Goal: Task Accomplishment & Management: Complete application form

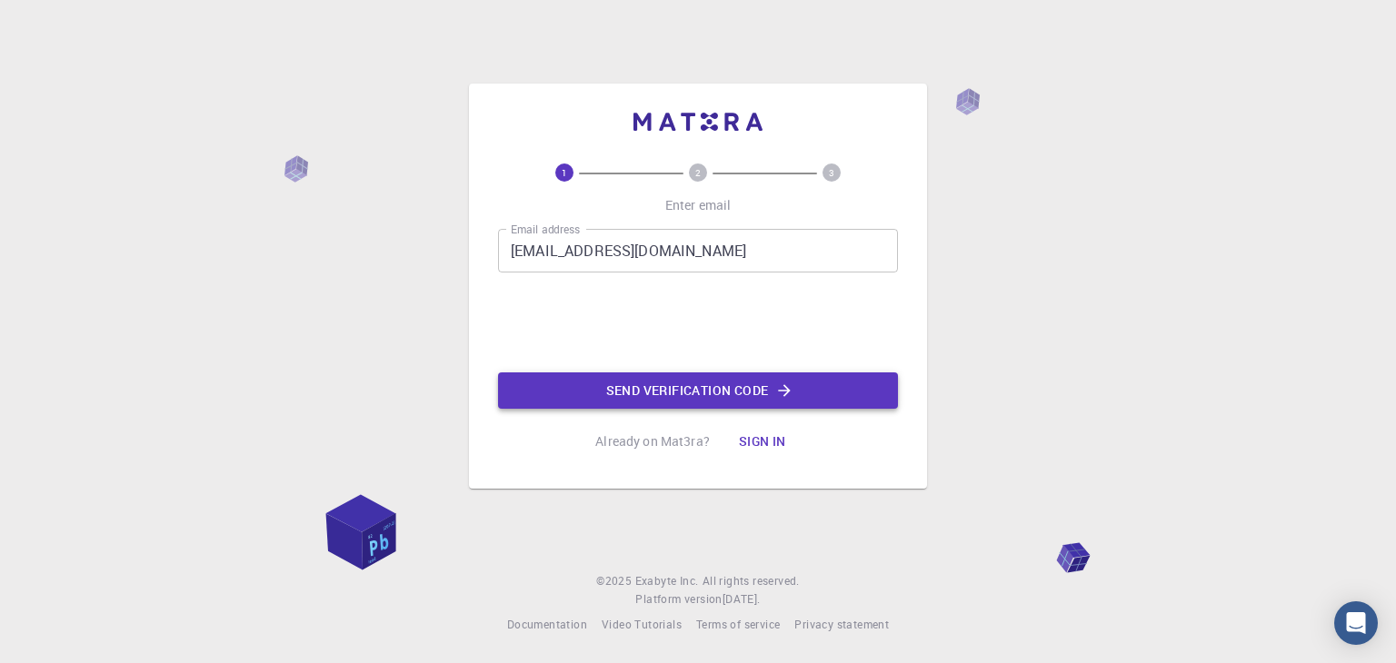
click at [591, 388] on button "Send verification code" at bounding box center [698, 391] width 400 height 36
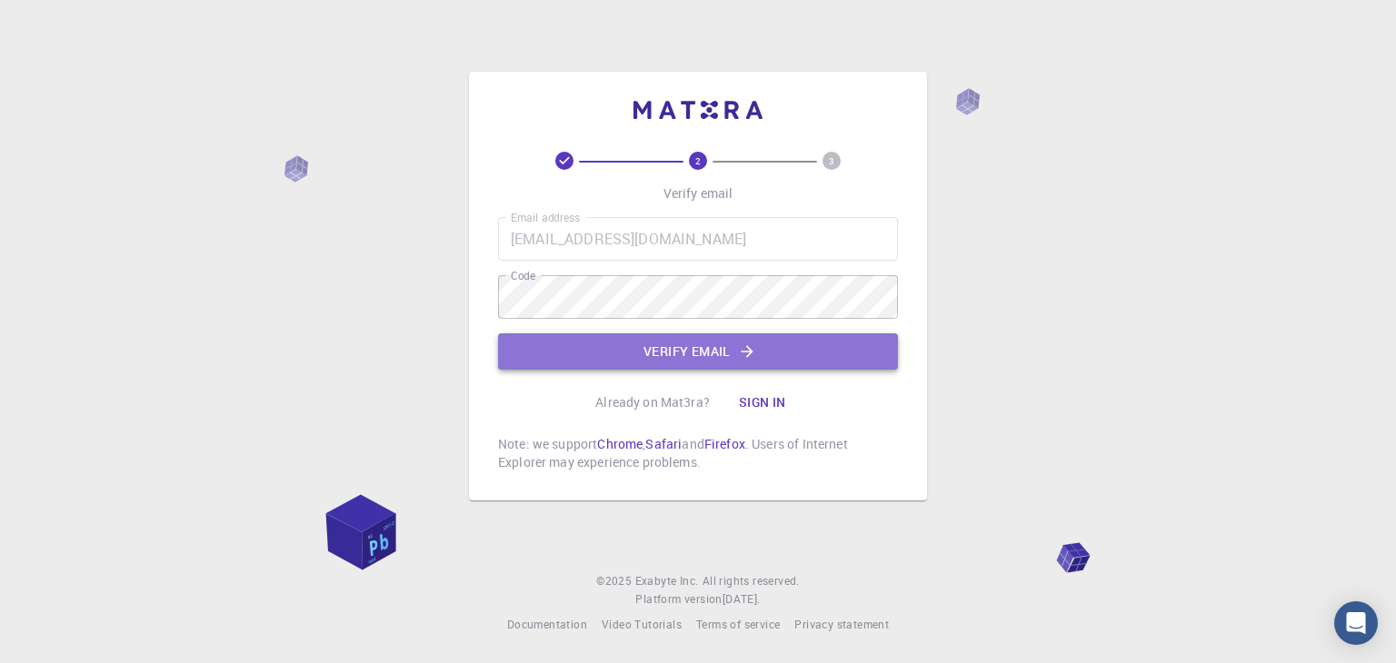
click at [656, 345] on button "Verify email" at bounding box center [698, 351] width 400 height 36
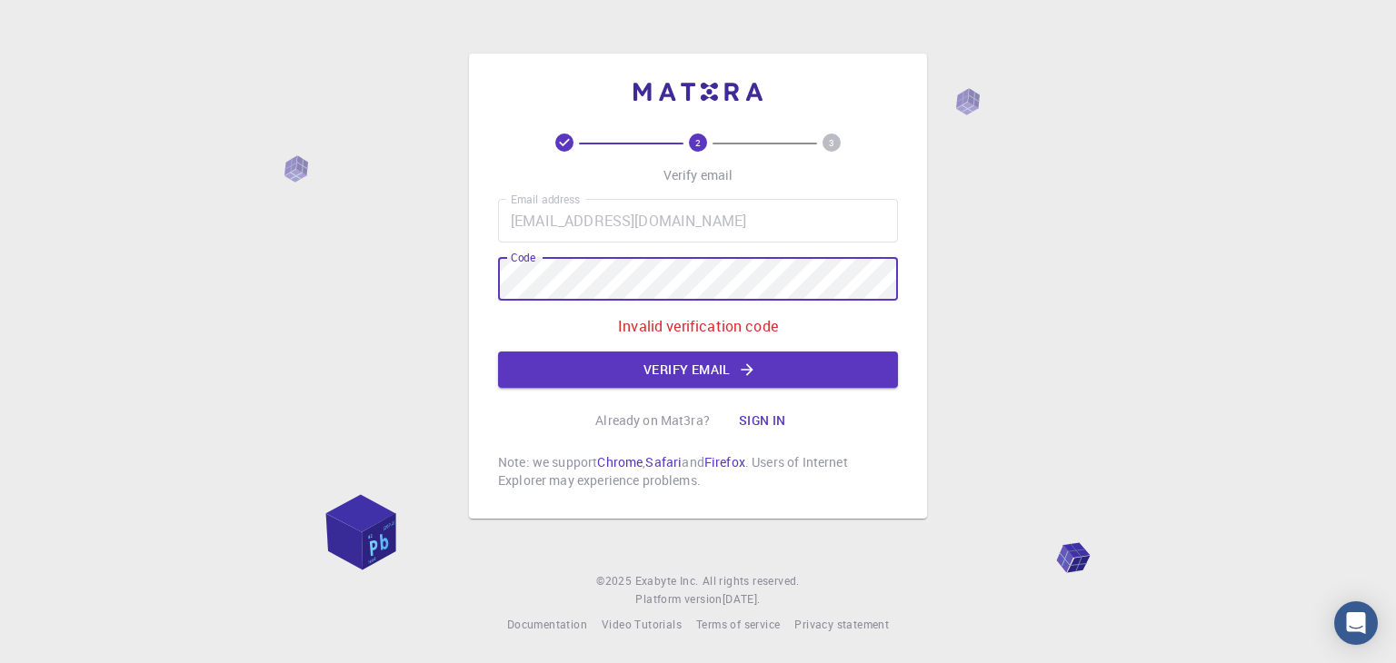
click at [306, 248] on div "2 3 Verify email Email address [EMAIL_ADDRESS][DOMAIN_NAME] Email address Code …" at bounding box center [698, 331] width 1396 height 663
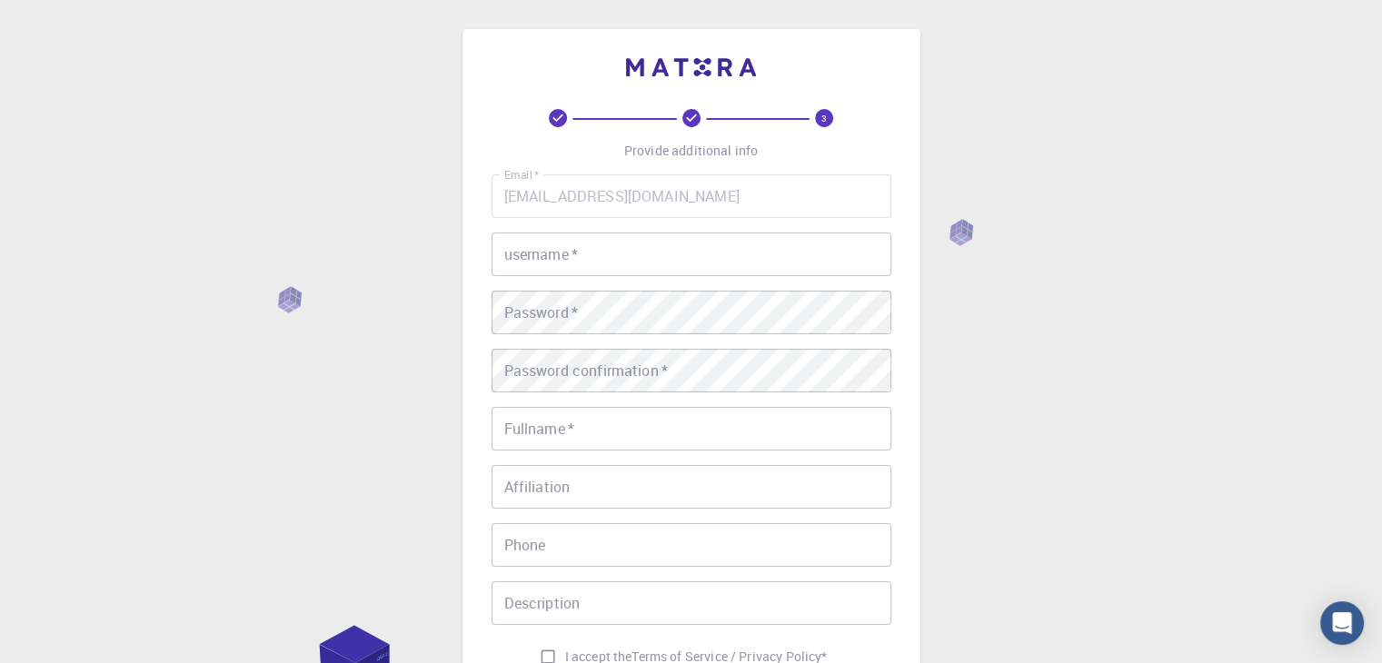
click at [723, 259] on input "username   *" at bounding box center [692, 255] width 400 height 44
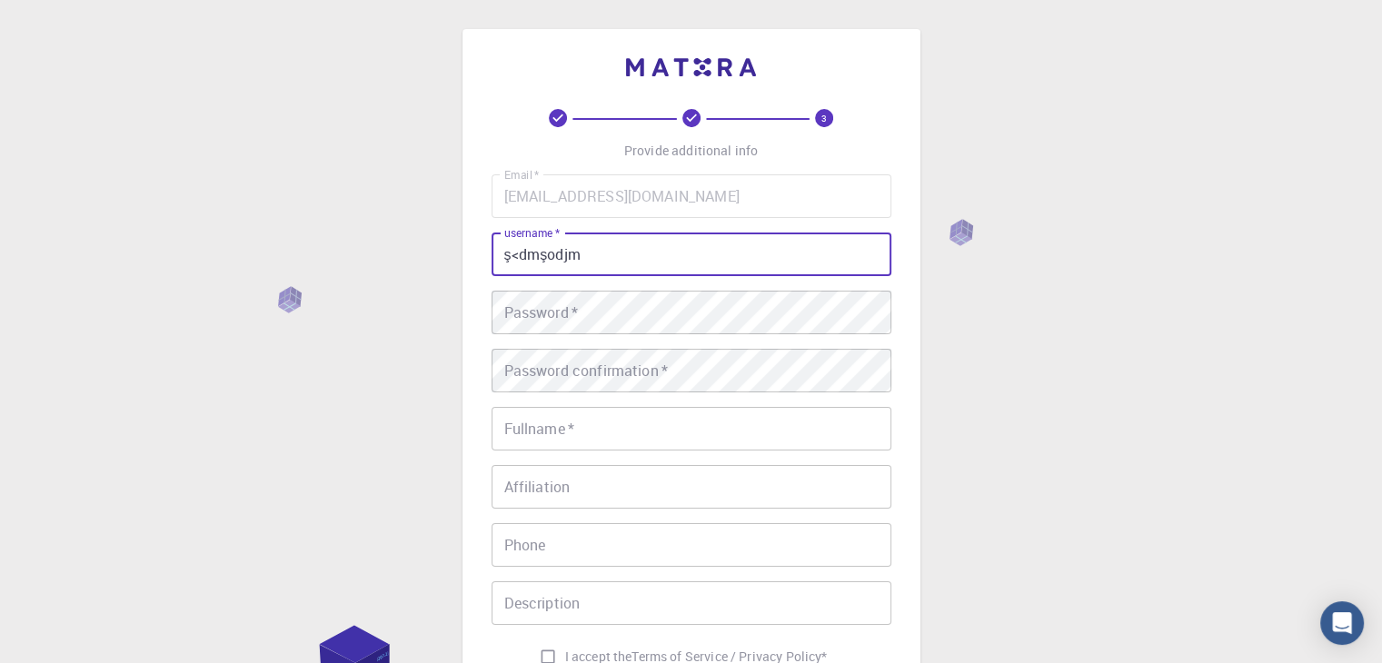
type input "ş<dmşodjm"
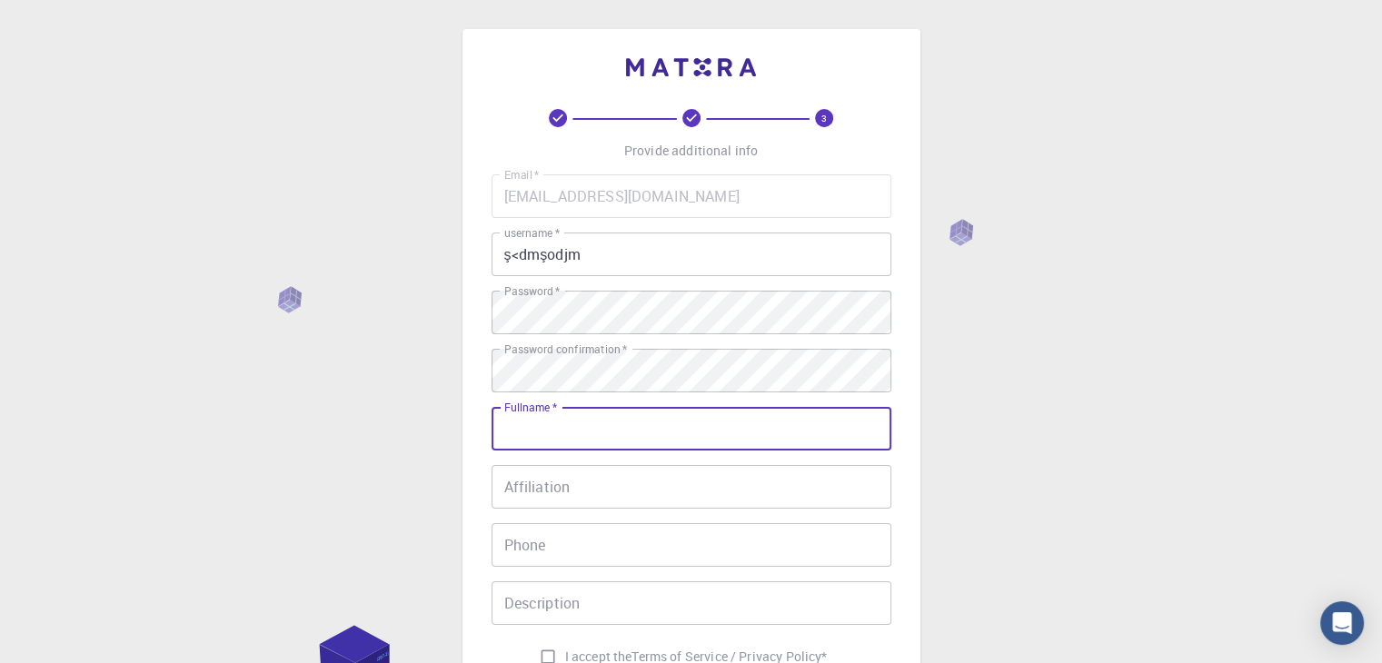
click at [589, 419] on input "Fullname   *" at bounding box center [692, 429] width 400 height 44
type input "MEHMETHAN"
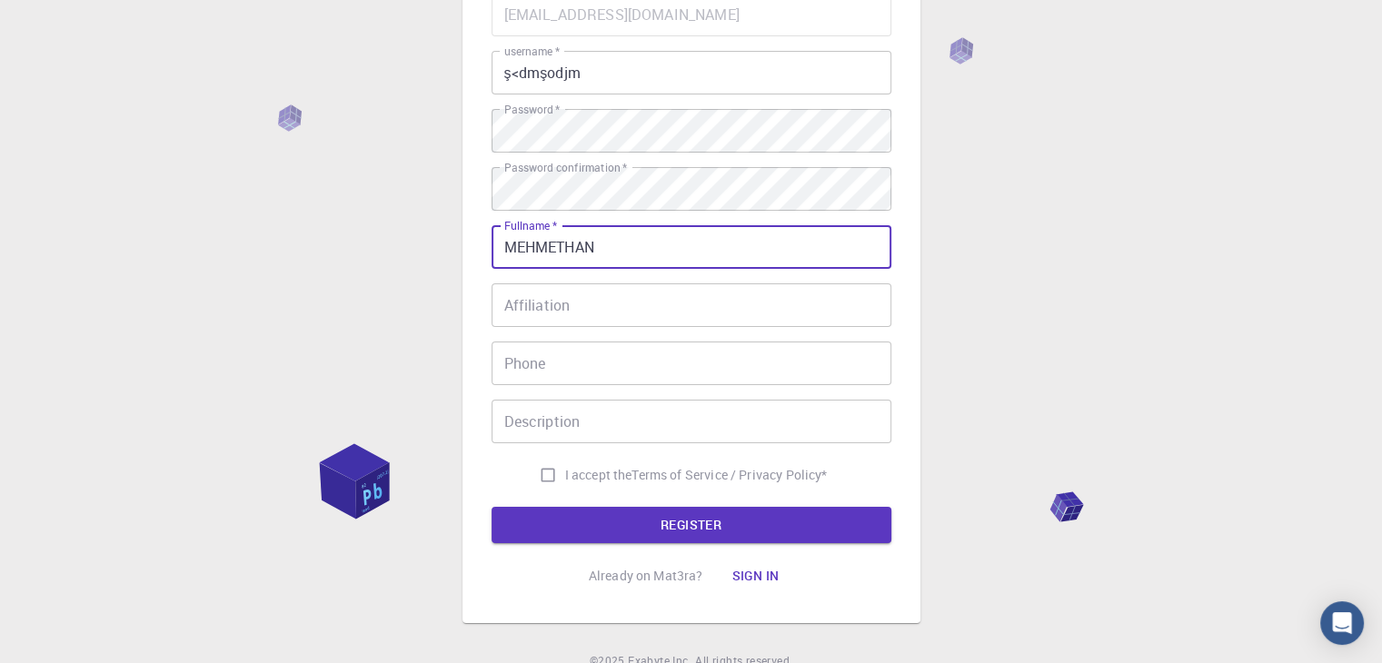
click at [540, 472] on input "I accept the Terms of Service / Privacy Policy *" at bounding box center [548, 475] width 35 height 35
checkbox input "true"
click at [583, 509] on button "REGISTER" at bounding box center [692, 525] width 400 height 36
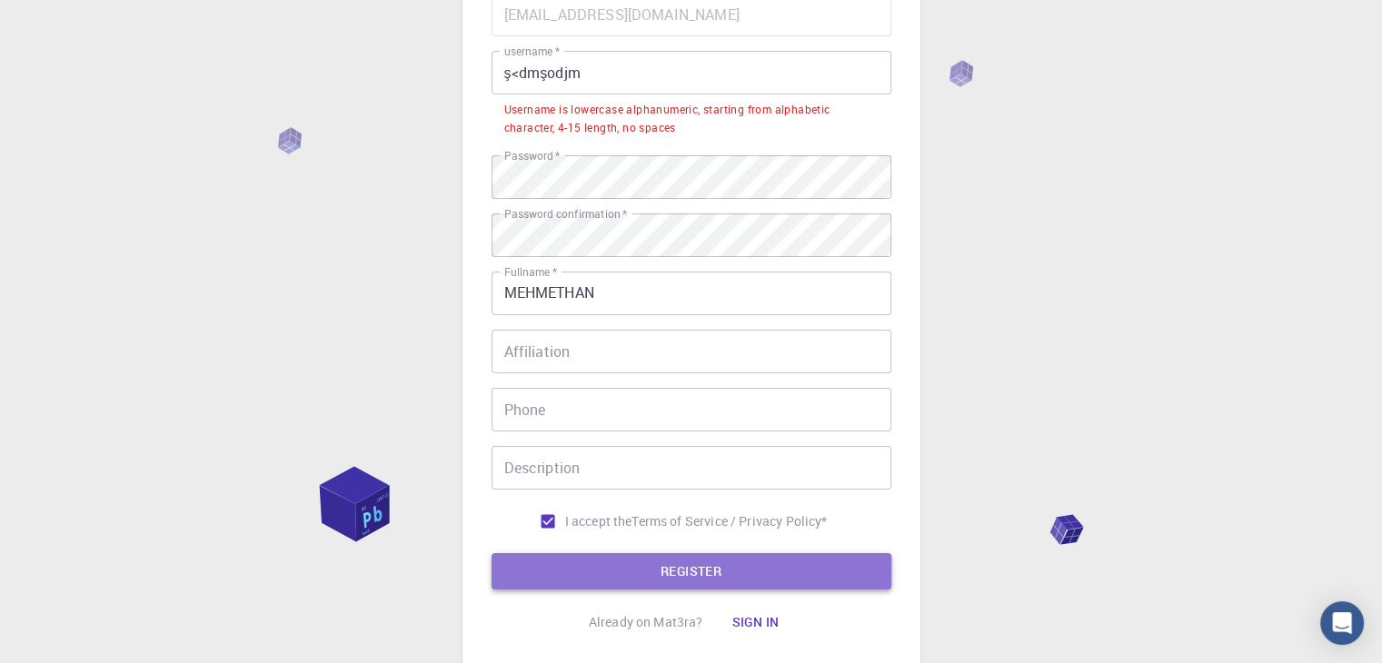
click at [642, 563] on button "REGISTER" at bounding box center [692, 571] width 400 height 36
click at [718, 557] on button "REGISTER" at bounding box center [692, 571] width 400 height 36
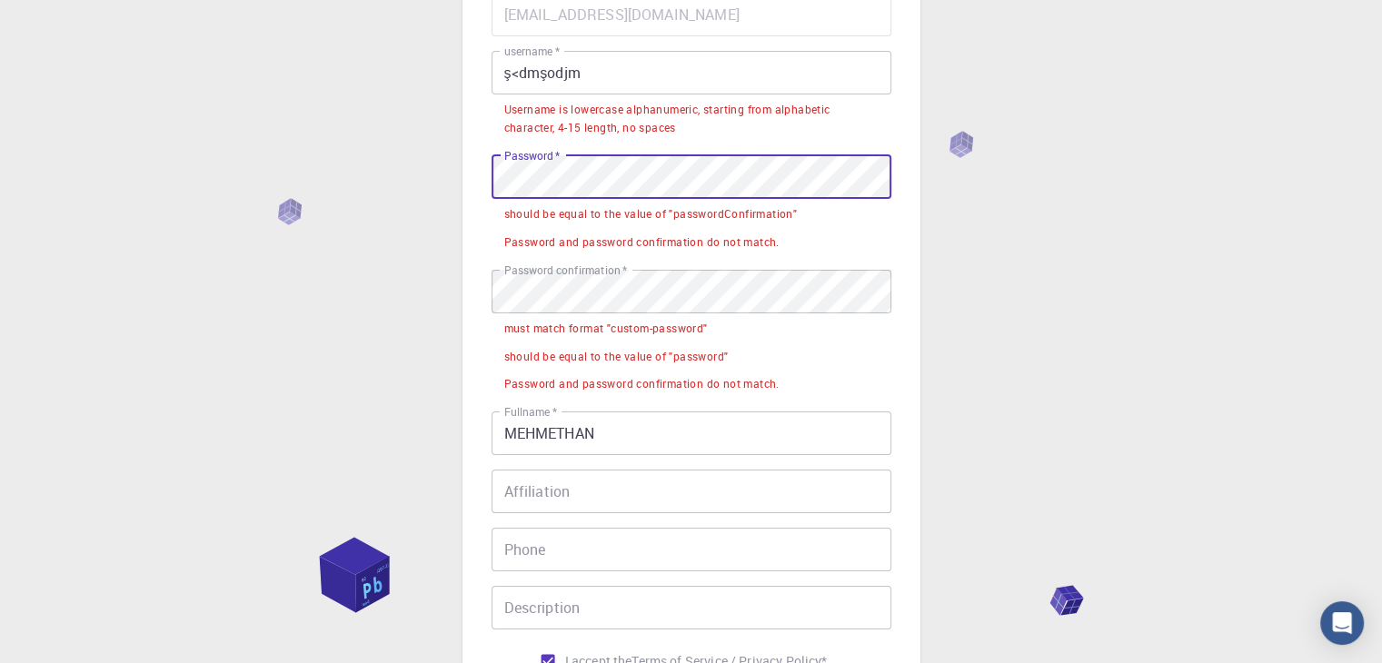
click at [417, 172] on div "3 Provide additional info Email   * [EMAIL_ADDRESS][DOMAIN_NAME] Email   * user…" at bounding box center [691, 373] width 1382 height 1111
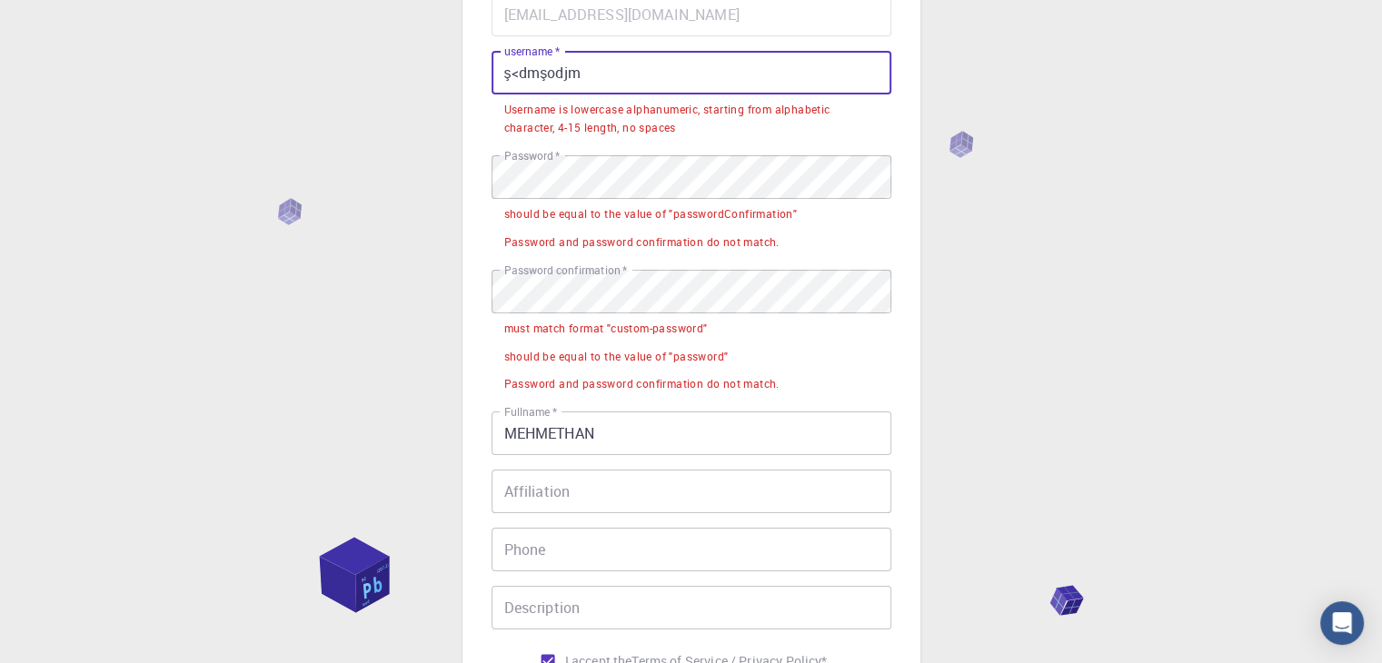
drag, startPoint x: 610, startPoint y: 74, endPoint x: 431, endPoint y: 75, distance: 179.0
click at [431, 75] on div "3 Provide additional info Email   * [EMAIL_ADDRESS][DOMAIN_NAME] Email   * user…" at bounding box center [691, 373] width 1382 height 1111
drag, startPoint x: 431, startPoint y: 75, endPoint x: 438, endPoint y: 99, distance: 24.7
click at [438, 99] on div "3 Provide additional info Email   * [EMAIL_ADDRESS][DOMAIN_NAME] Email   * user…" at bounding box center [691, 373] width 1382 height 1111
click at [603, 79] on input "ş<dmşodjm" at bounding box center [692, 73] width 400 height 44
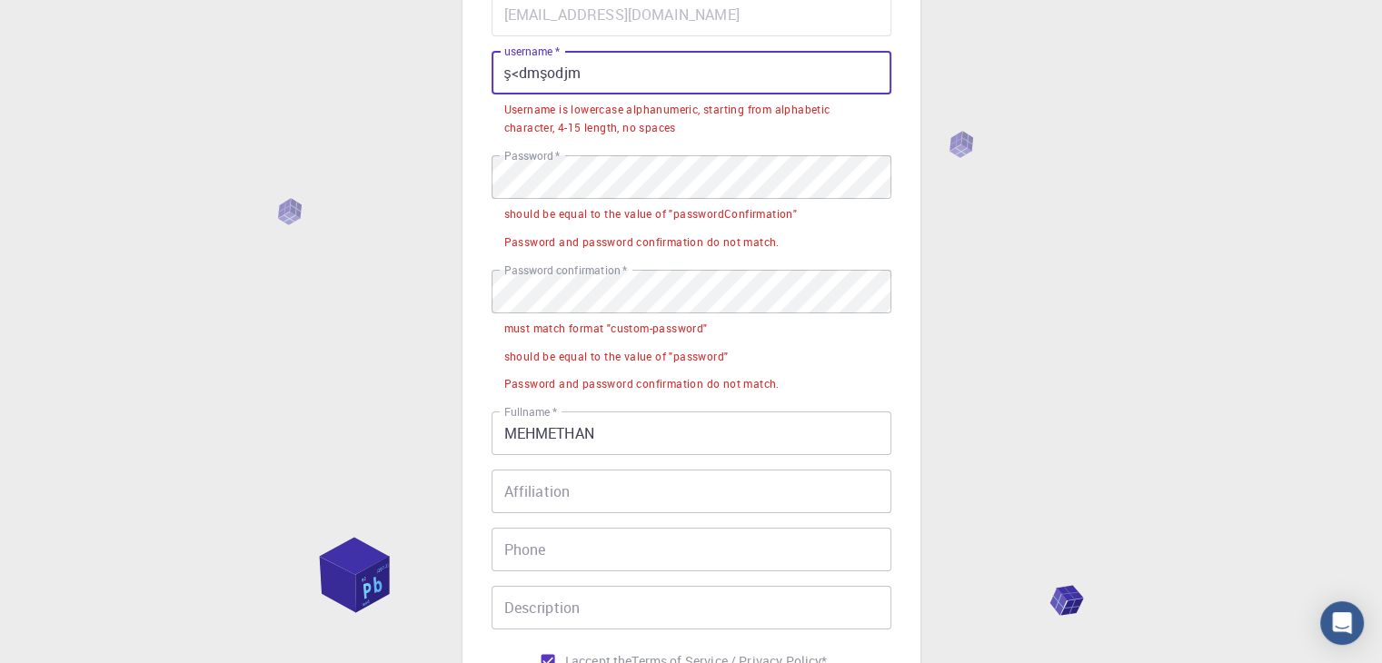
click at [603, 79] on input "ş<dmşodjm" at bounding box center [692, 73] width 400 height 44
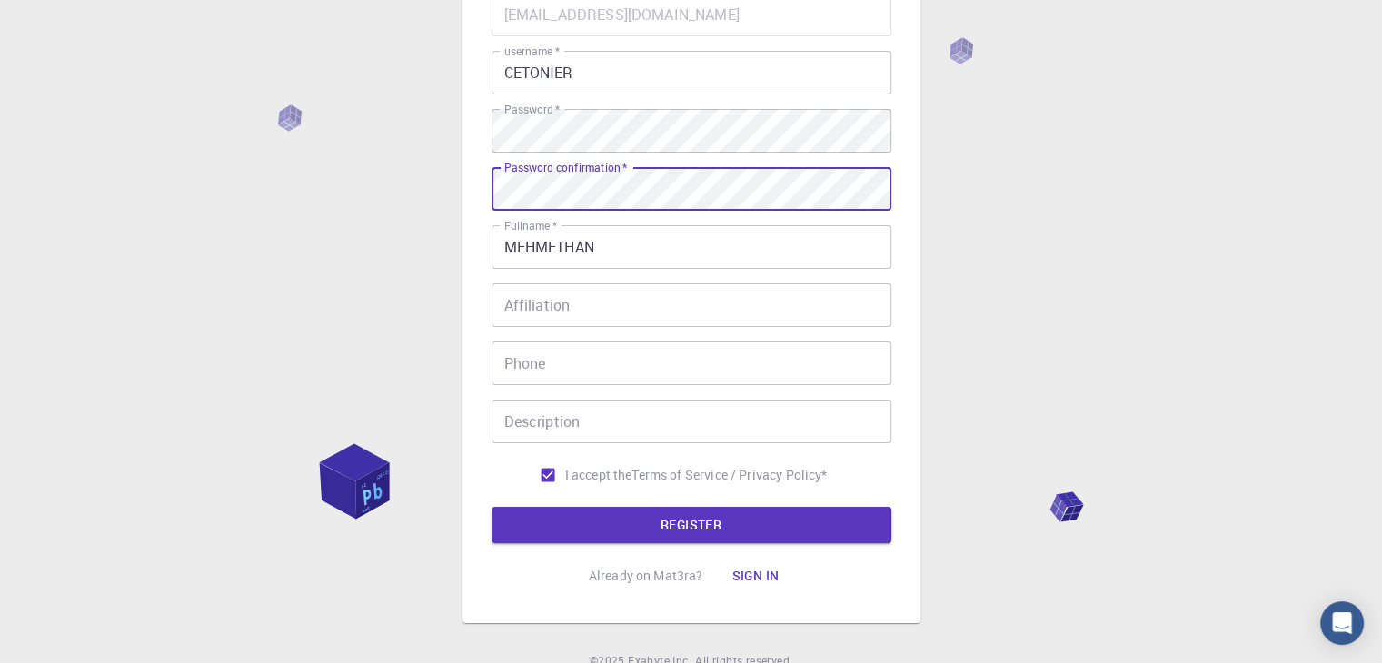
click at [492, 507] on button "REGISTER" at bounding box center [692, 525] width 400 height 36
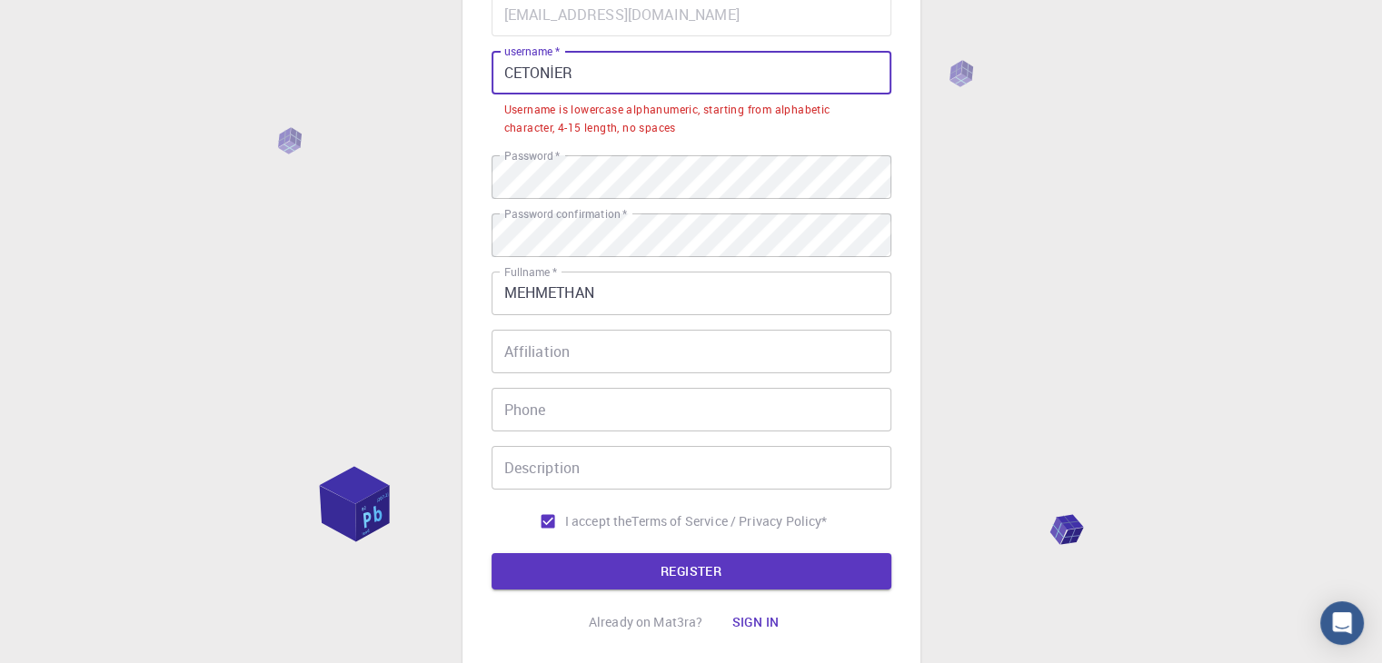
drag, startPoint x: 620, startPoint y: 77, endPoint x: 414, endPoint y: 66, distance: 205.6
click at [414, 66] on div "3 Provide additional info Email   * [EMAIL_ADDRESS][DOMAIN_NAME] Email   * user…" at bounding box center [691, 303] width 1382 height 971
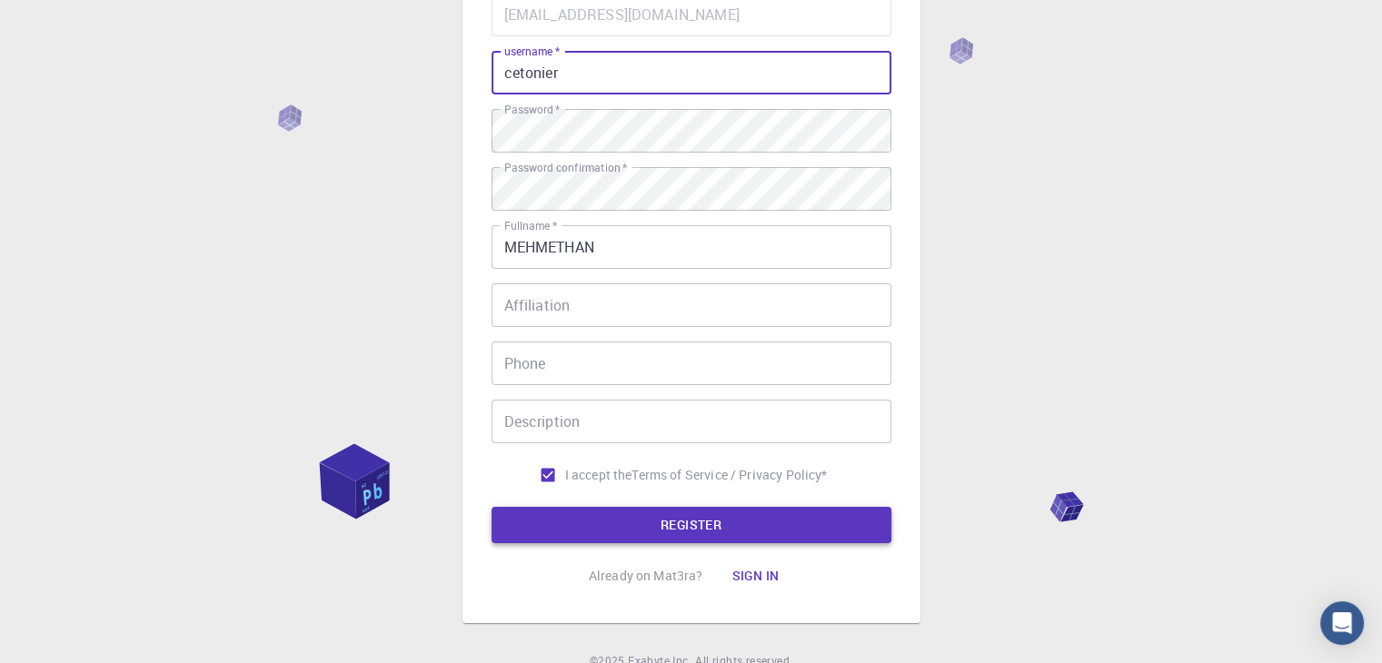
type input "cetonier"
click at [719, 524] on button "REGISTER" at bounding box center [692, 525] width 400 height 36
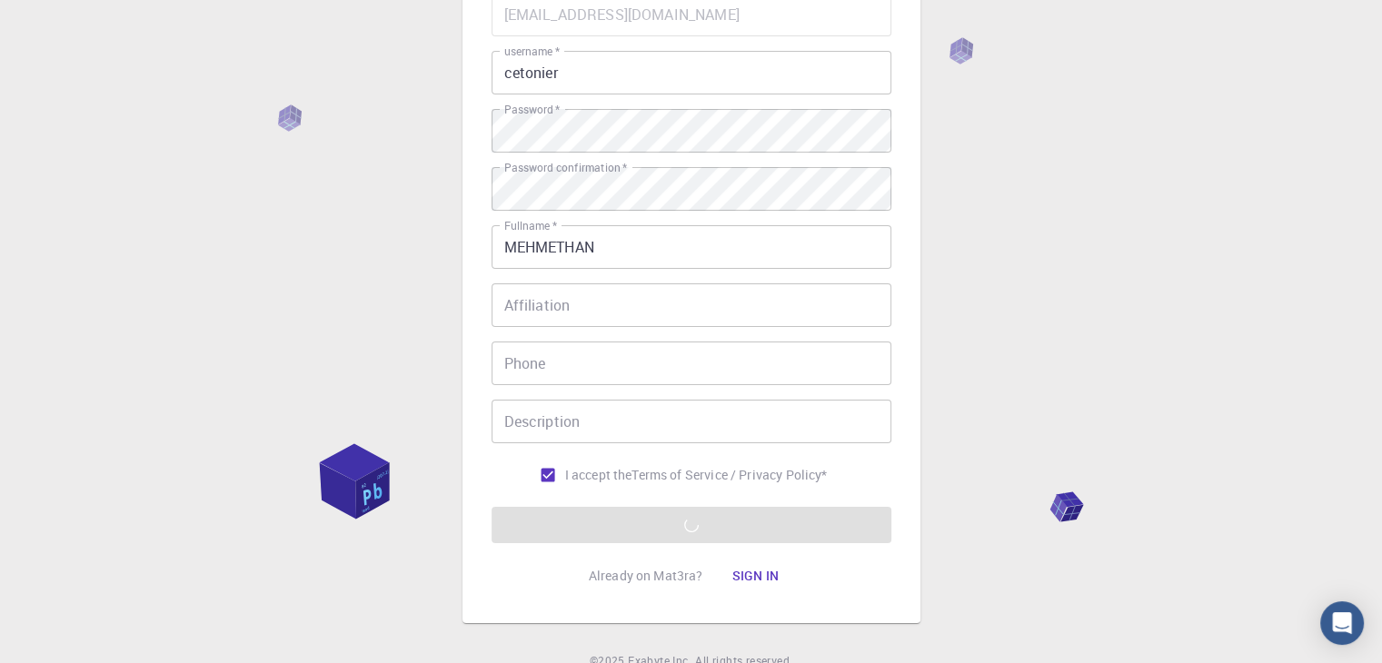
scroll to position [0, 0]
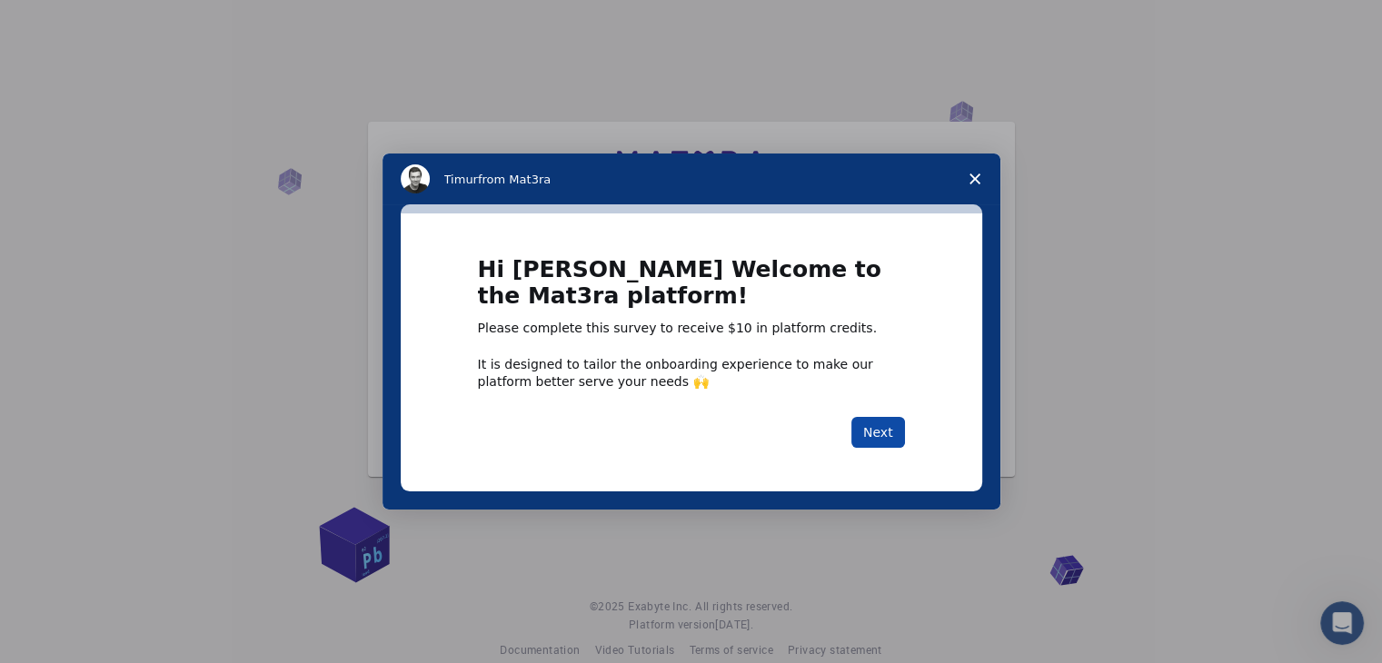
click at [877, 423] on button "Next" at bounding box center [878, 432] width 54 height 31
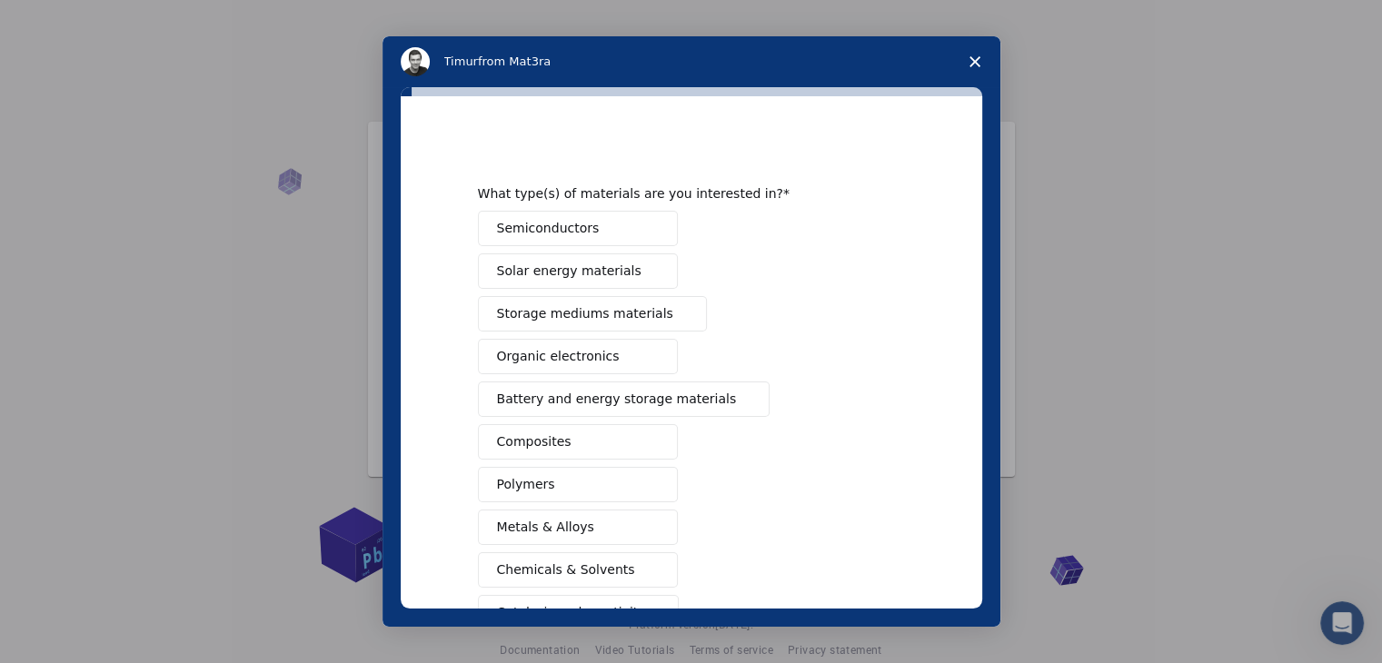
click at [968, 62] on span "Close survey" at bounding box center [975, 61] width 51 height 51
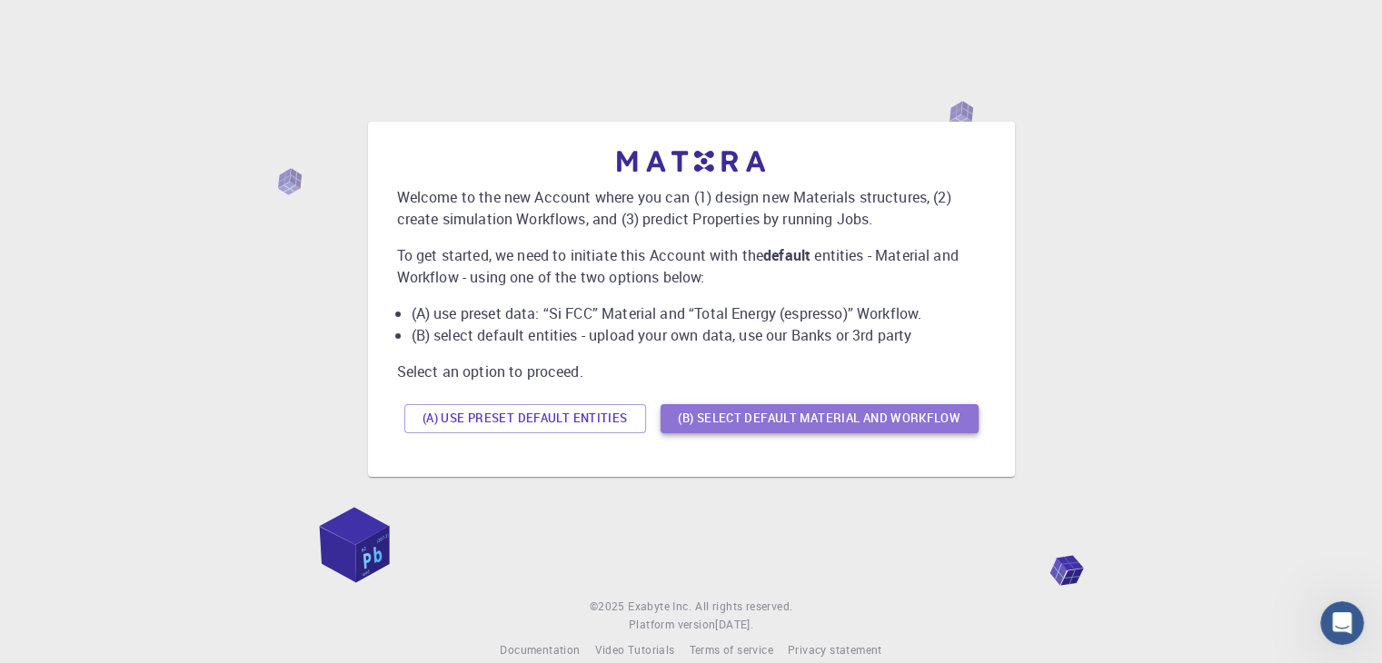
click at [712, 425] on button "(B) Select default material and workflow" at bounding box center [820, 418] width 318 height 29
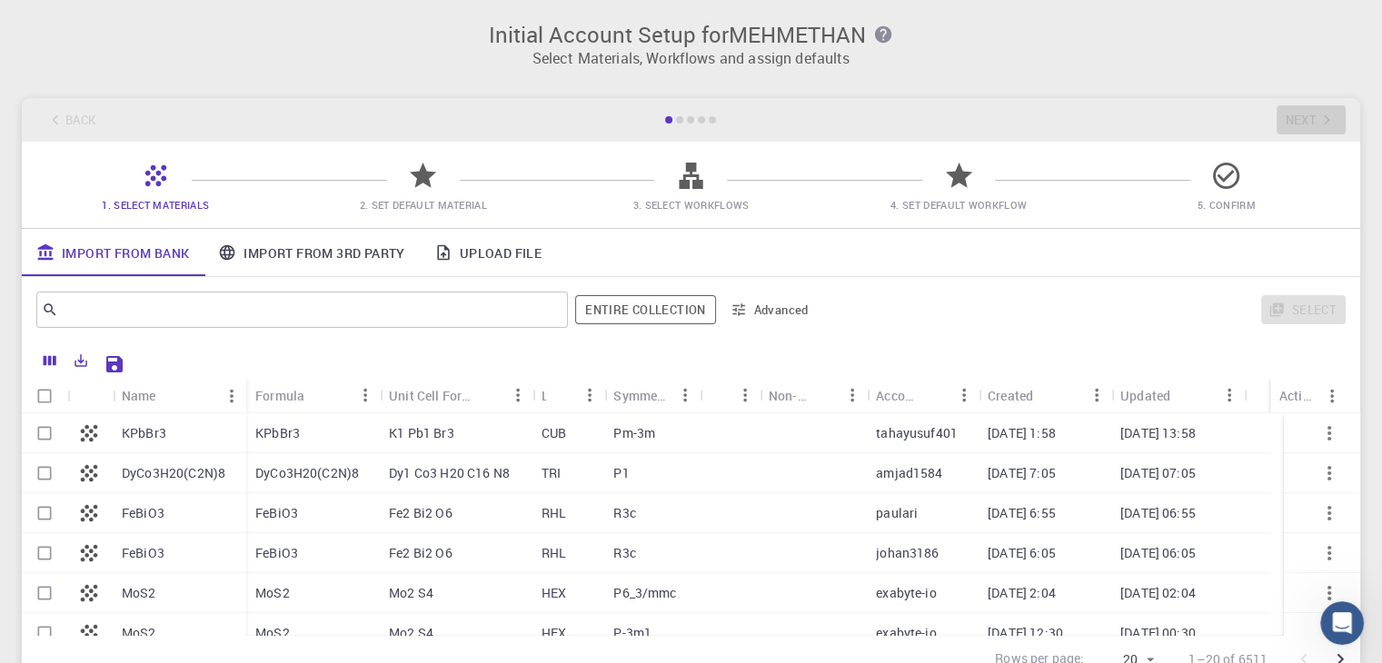
click at [331, 262] on link "Import From 3rd Party" at bounding box center [311, 252] width 215 height 47
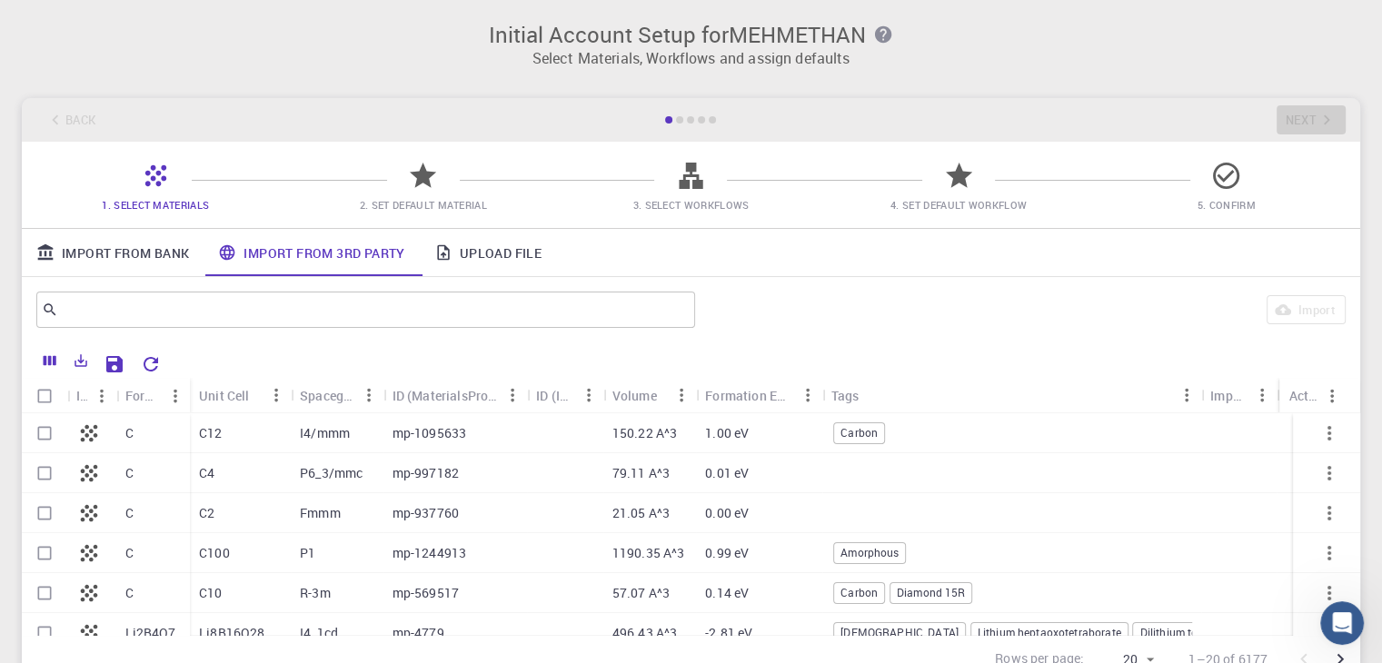
scroll to position [182, 0]
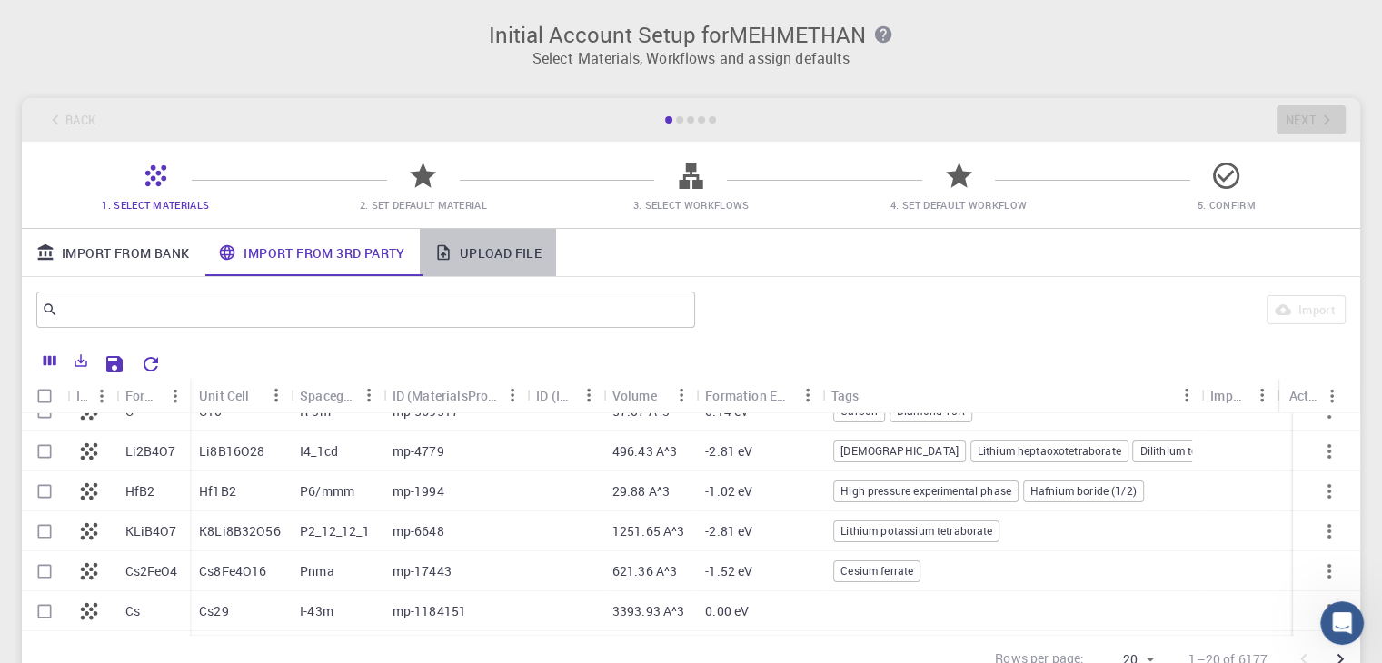
click at [487, 259] on link "Upload File" at bounding box center [488, 252] width 136 height 47
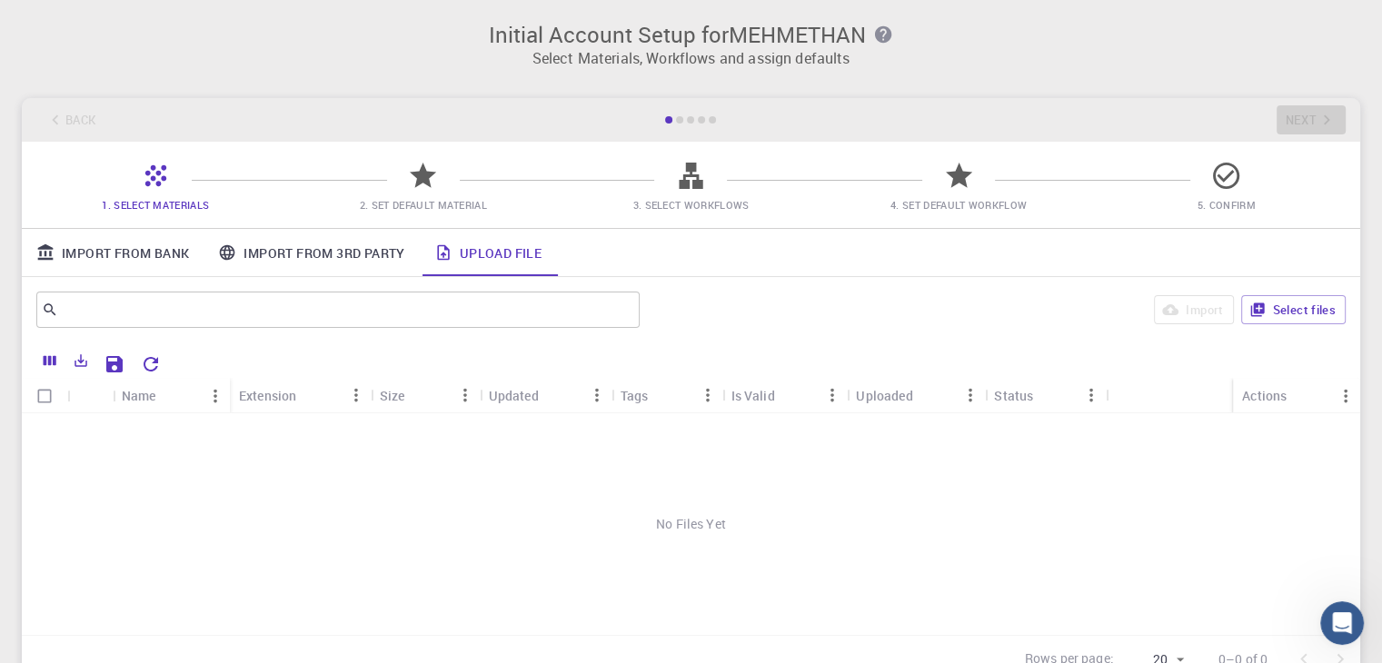
scroll to position [162, 0]
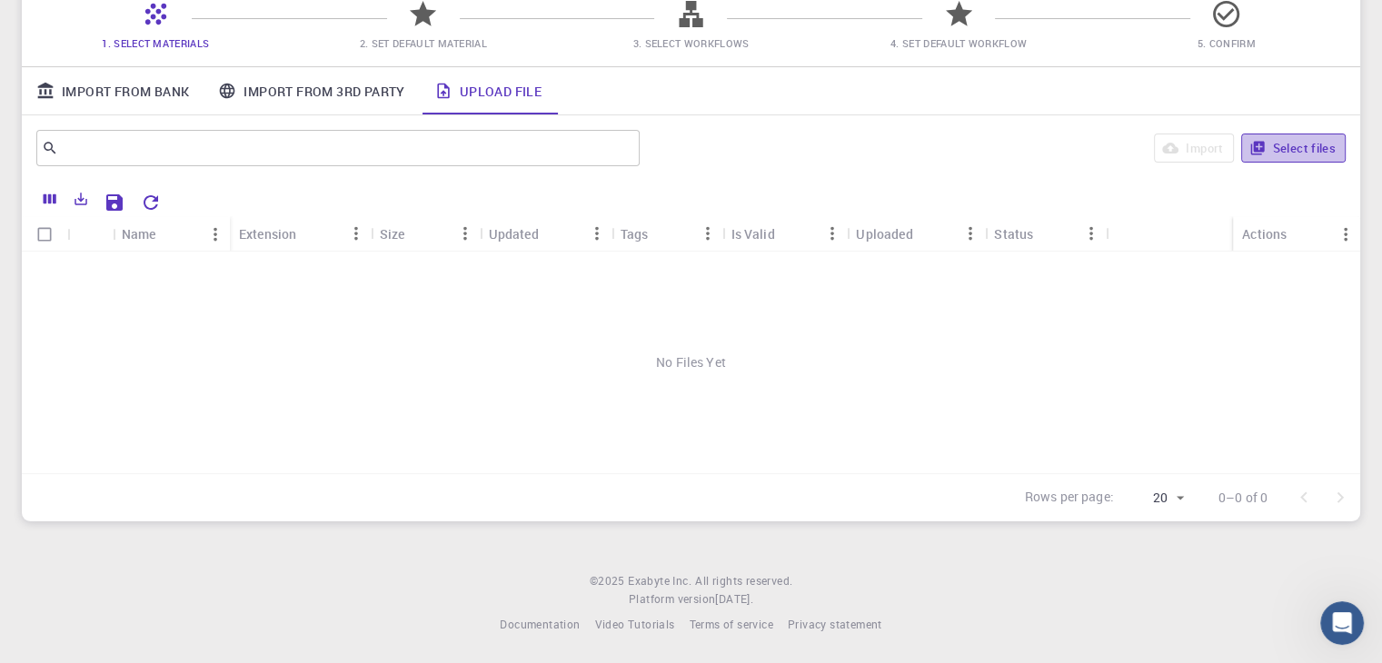
click at [1276, 148] on button "Select files" at bounding box center [1293, 148] width 104 height 29
click at [1313, 148] on button "Select files" at bounding box center [1293, 148] width 104 height 29
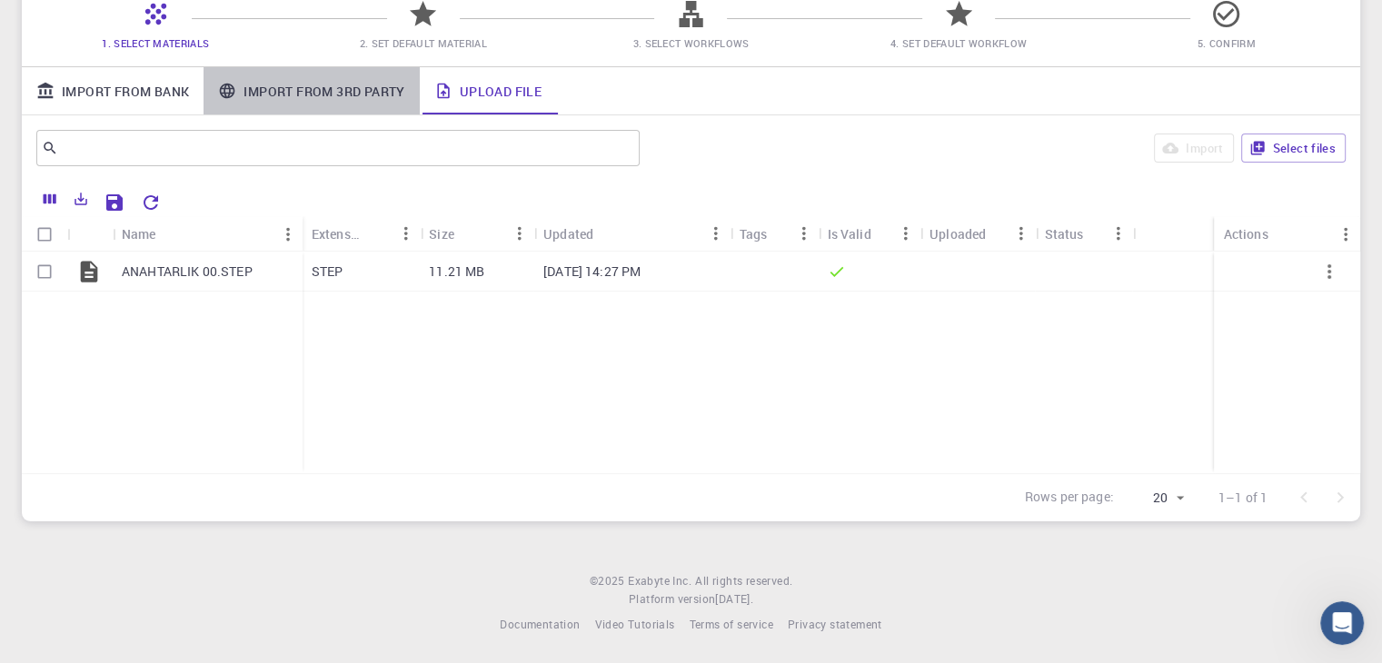
click at [285, 93] on link "Import From 3rd Party" at bounding box center [311, 90] width 215 height 47
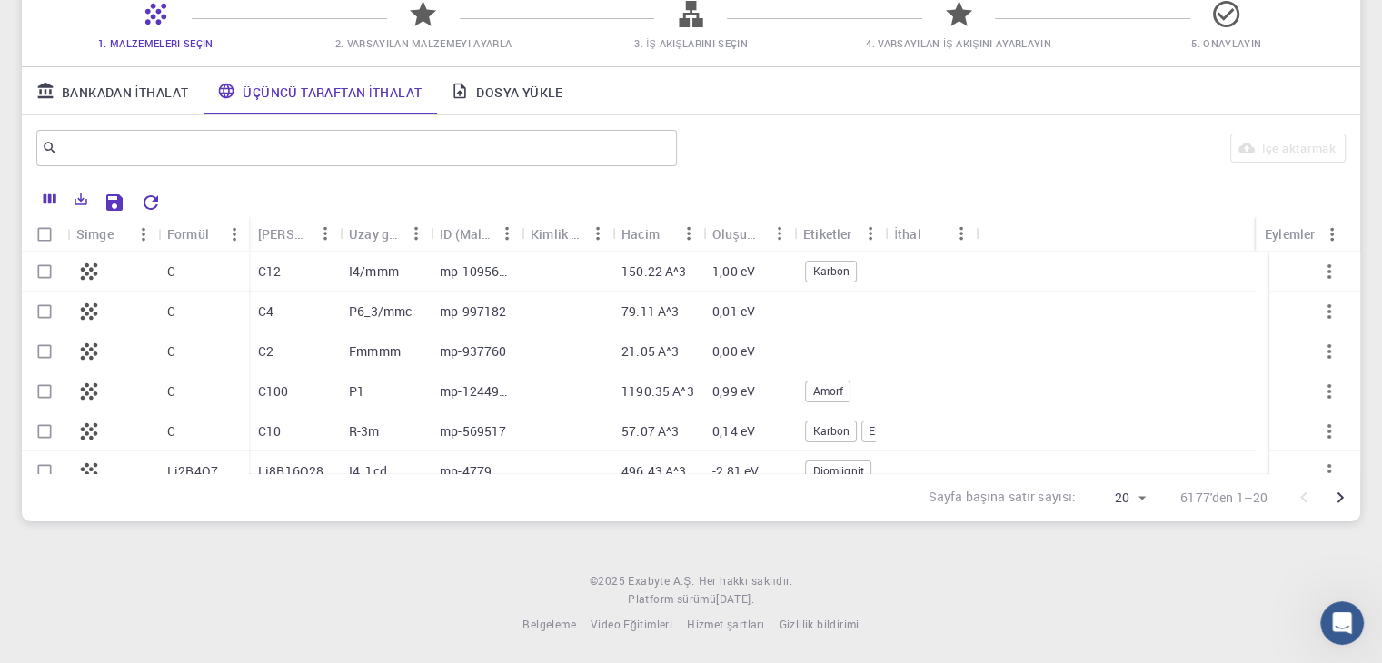
click at [876, 134] on div "İçe aktarmak" at bounding box center [1014, 148] width 661 height 44
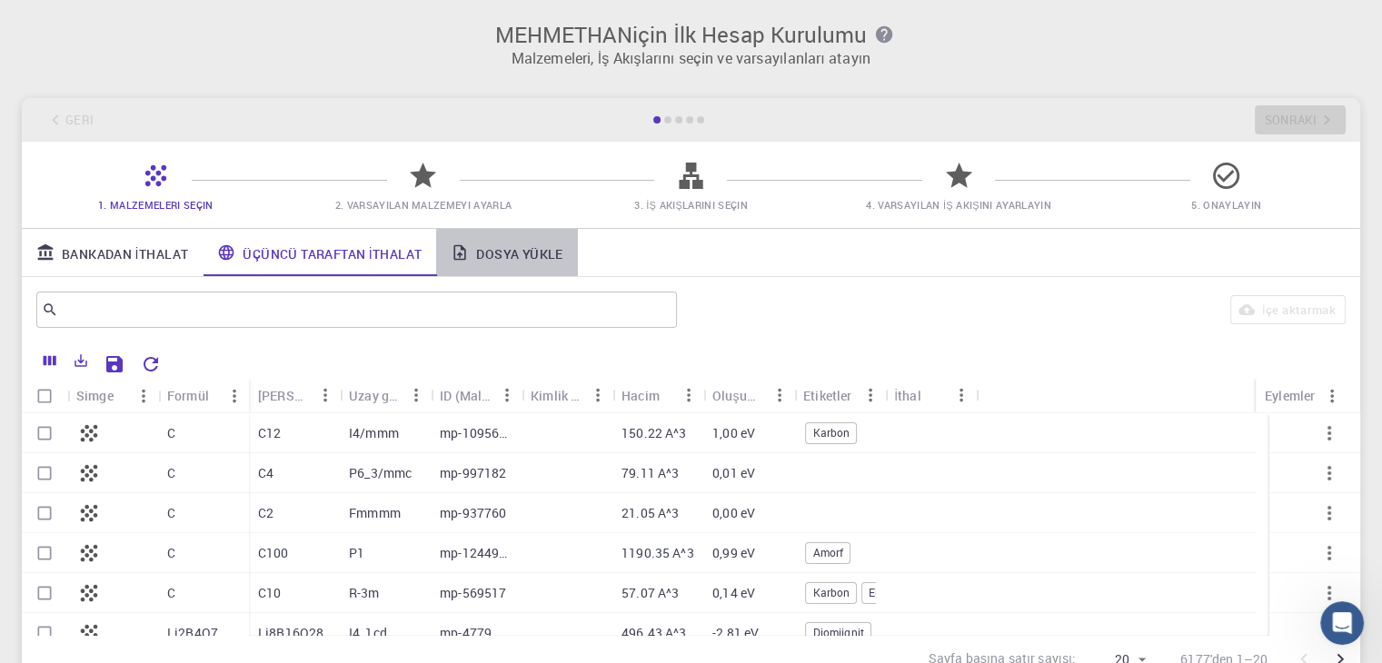
click at [512, 257] on font "Dosya Yükle" at bounding box center [519, 252] width 86 height 17
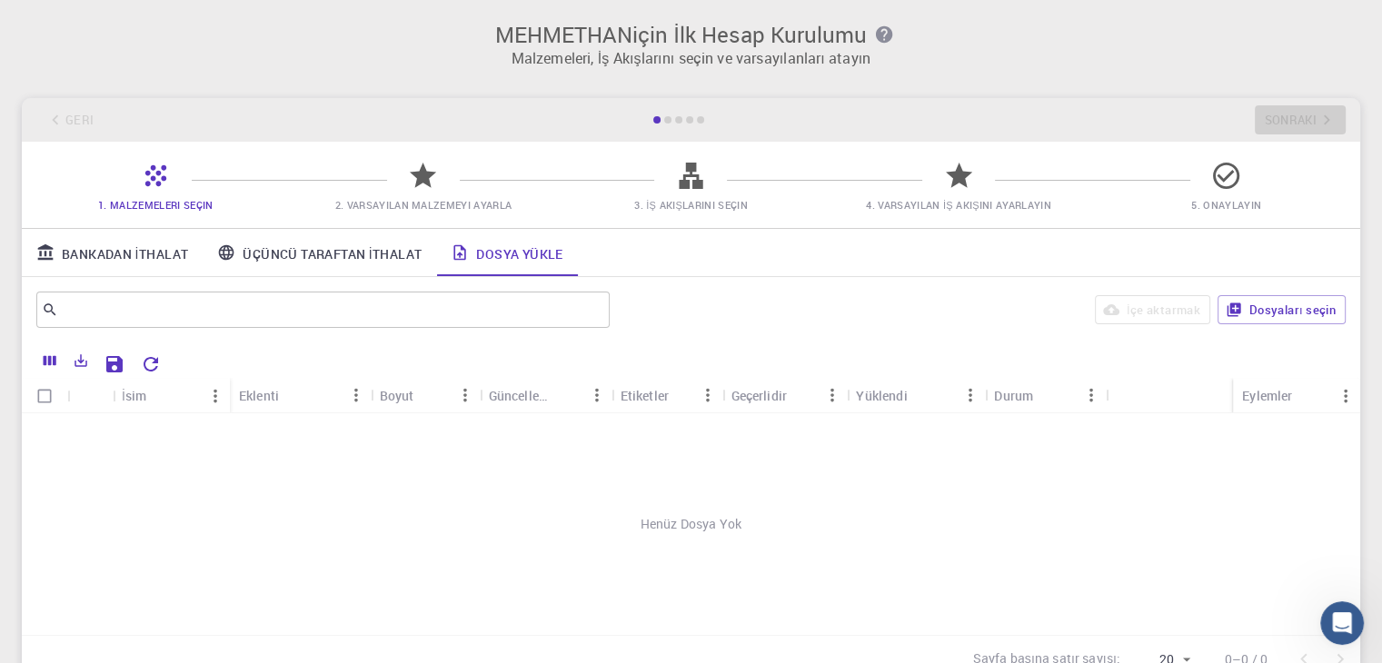
click at [422, 186] on icon at bounding box center [423, 176] width 32 height 32
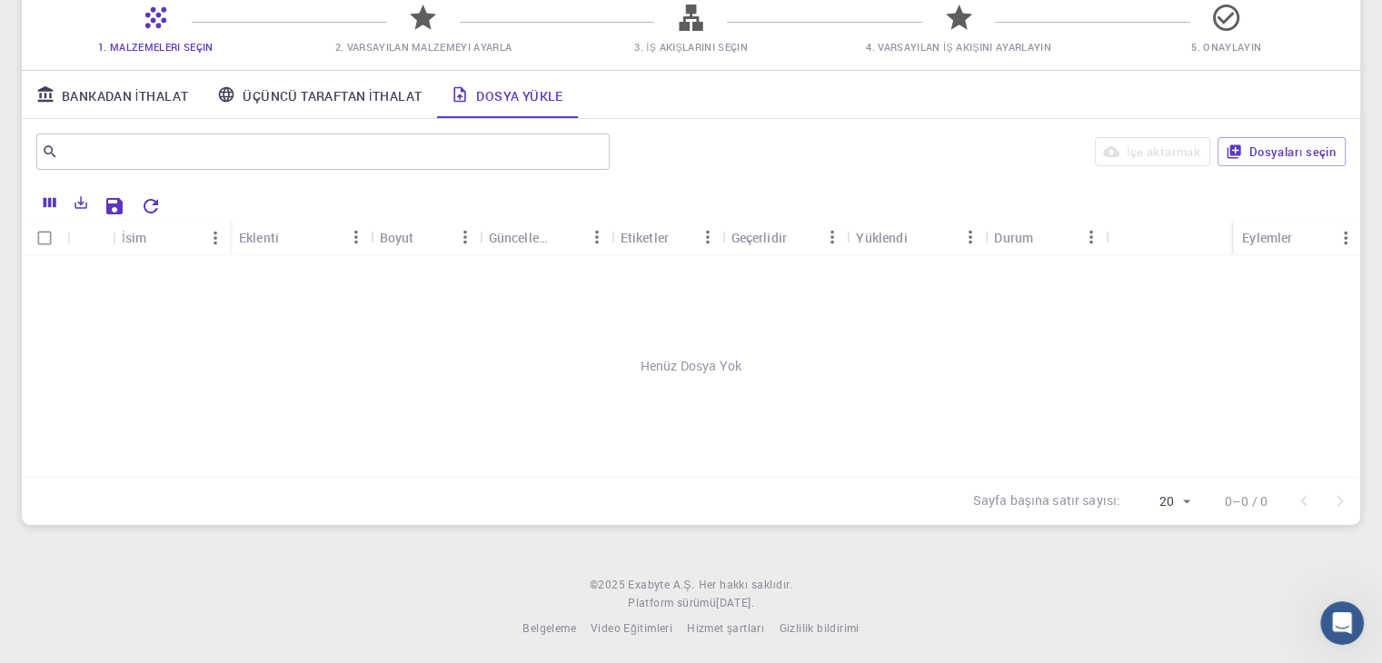
scroll to position [162, 0]
click at [1275, 144] on font "Dosyaları seçin" at bounding box center [1292, 148] width 86 height 16
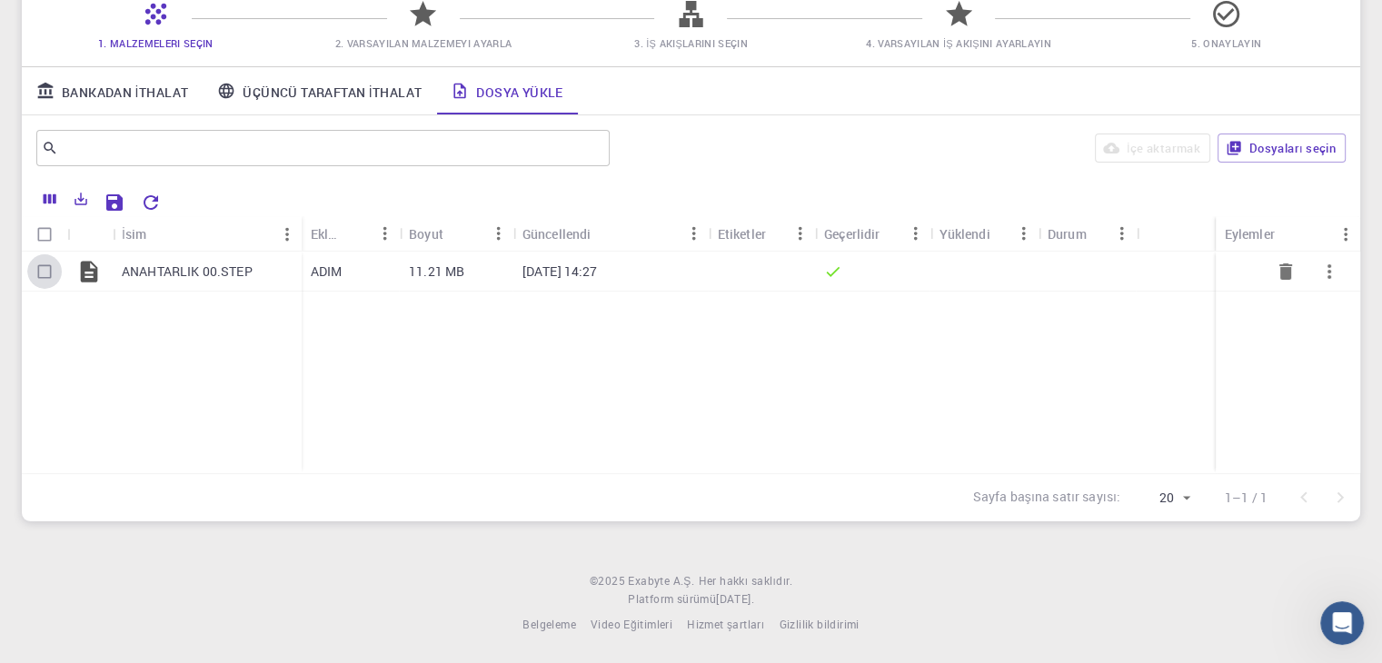
click at [48, 271] on input "Satırı seç" at bounding box center [44, 271] width 35 height 35
checkbox input "true"
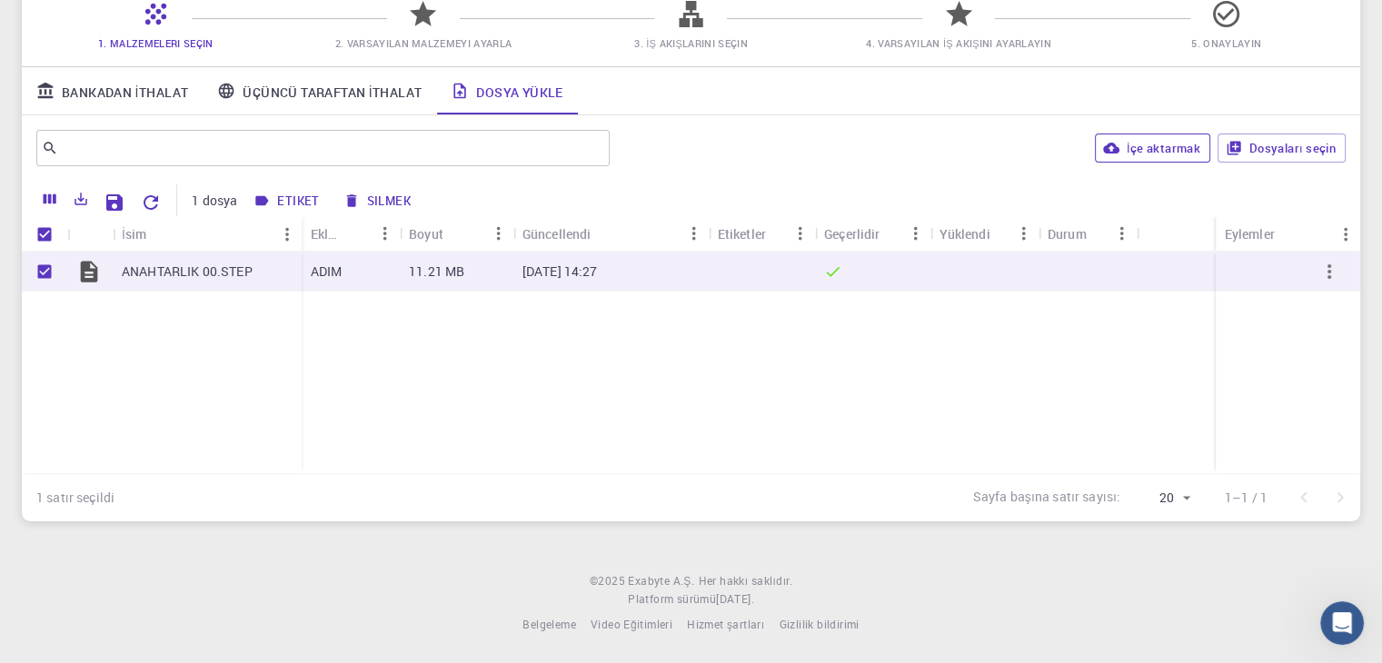
click at [1176, 150] on font "İçe aktarmak" at bounding box center [1164, 148] width 74 height 16
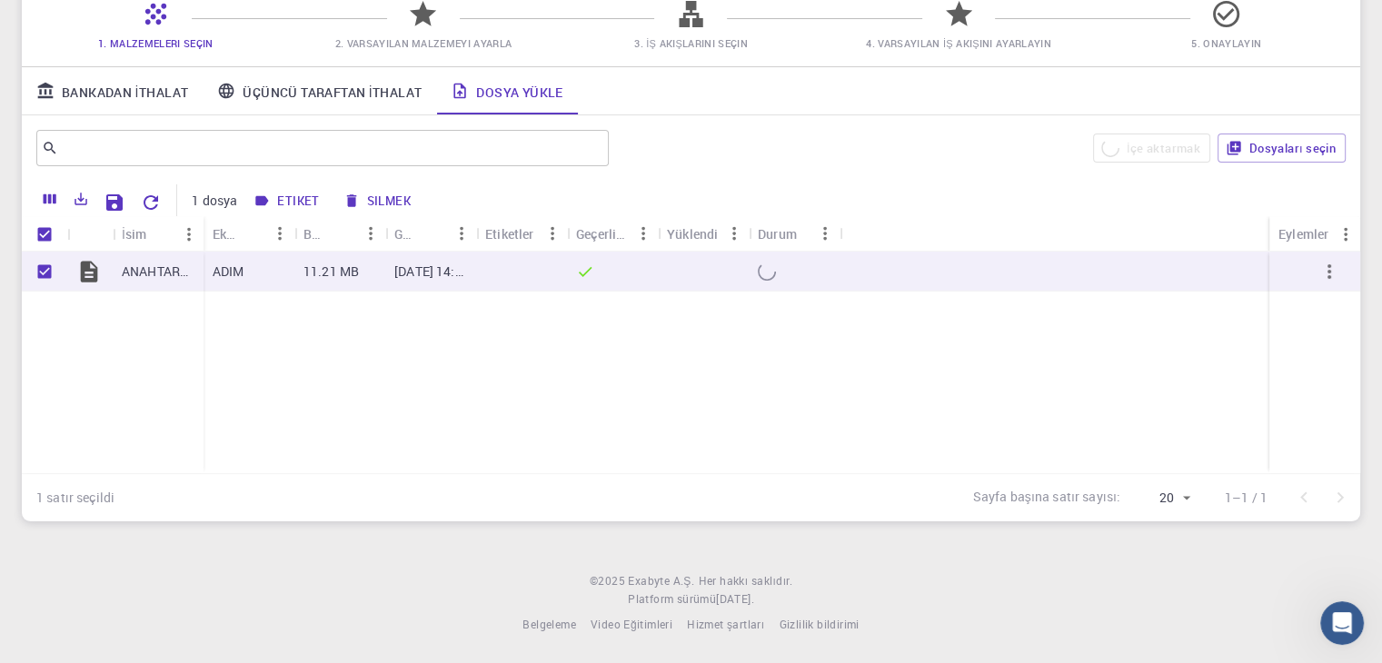
checkbox input "false"
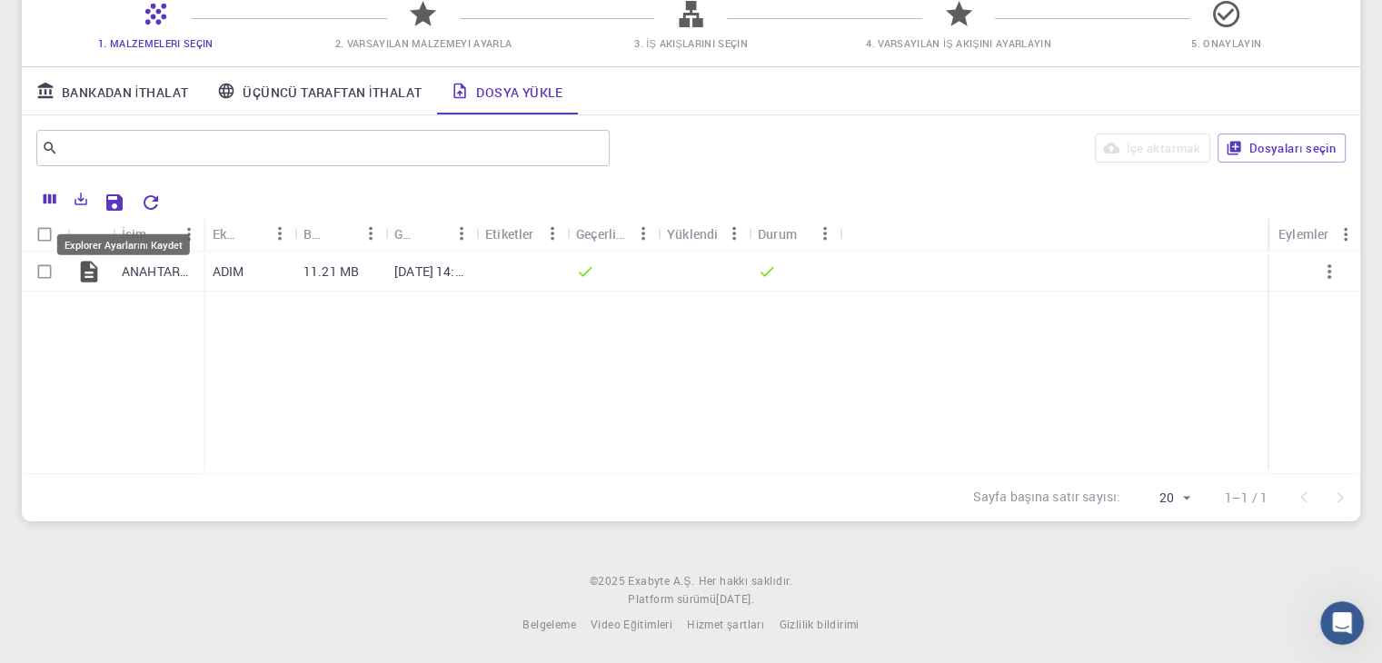
click at [119, 197] on icon "Explorer Ayarlarını Kaydet" at bounding box center [114, 202] width 16 height 16
click at [428, 20] on icon at bounding box center [423, 13] width 26 height 25
click at [354, 90] on font "Üçüncü Taraftan İthalat" at bounding box center [332, 91] width 179 height 17
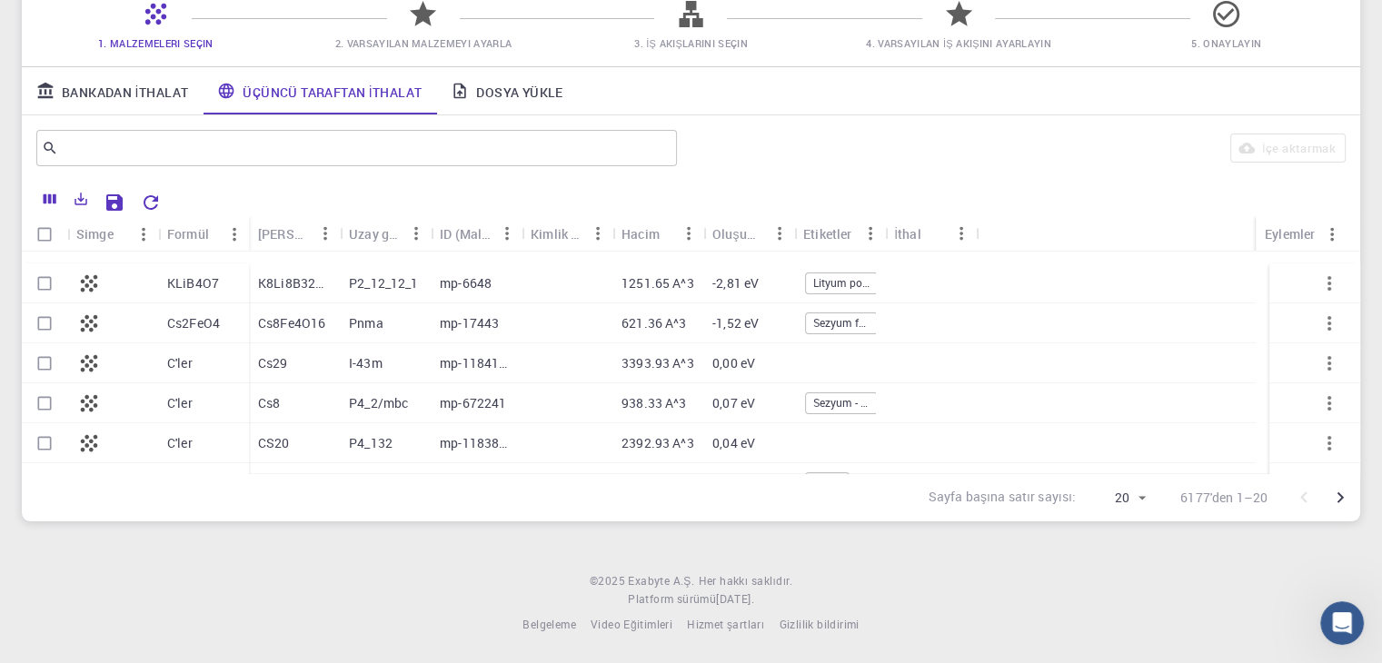
scroll to position [0, 0]
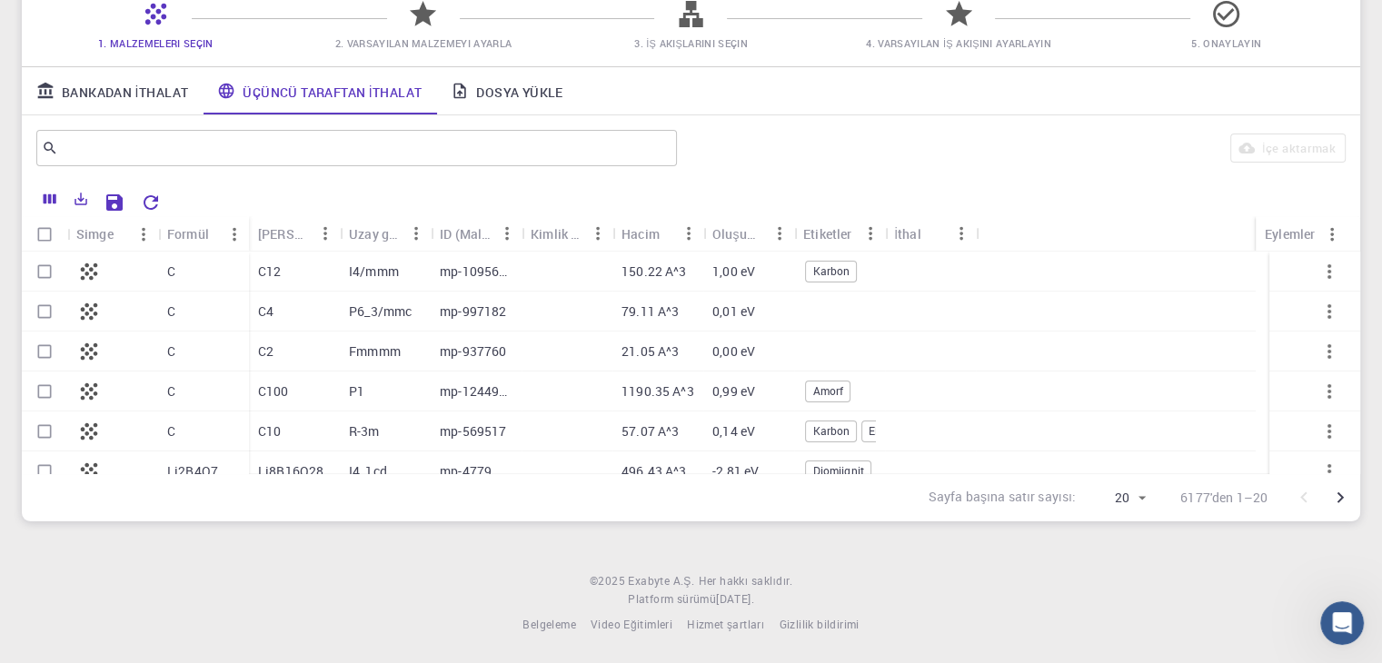
click at [127, 95] on font "Bankadan İthalat" at bounding box center [125, 91] width 126 height 17
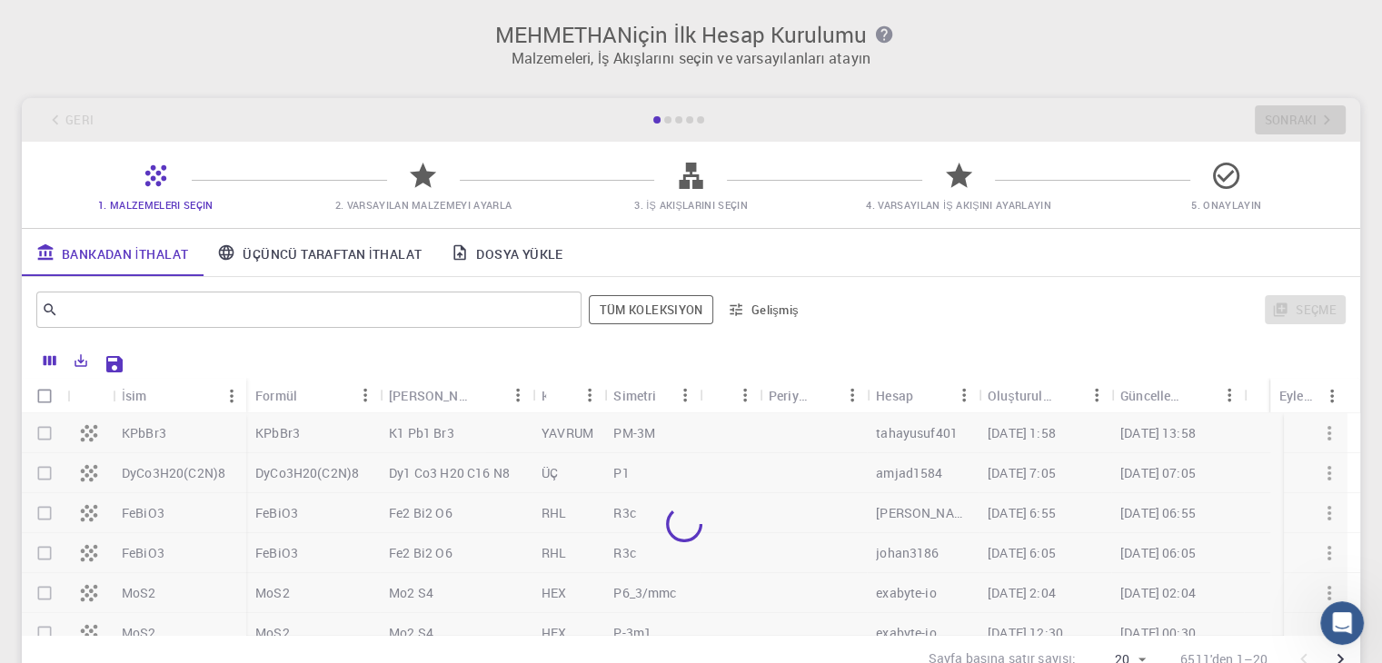
scroll to position [162, 0]
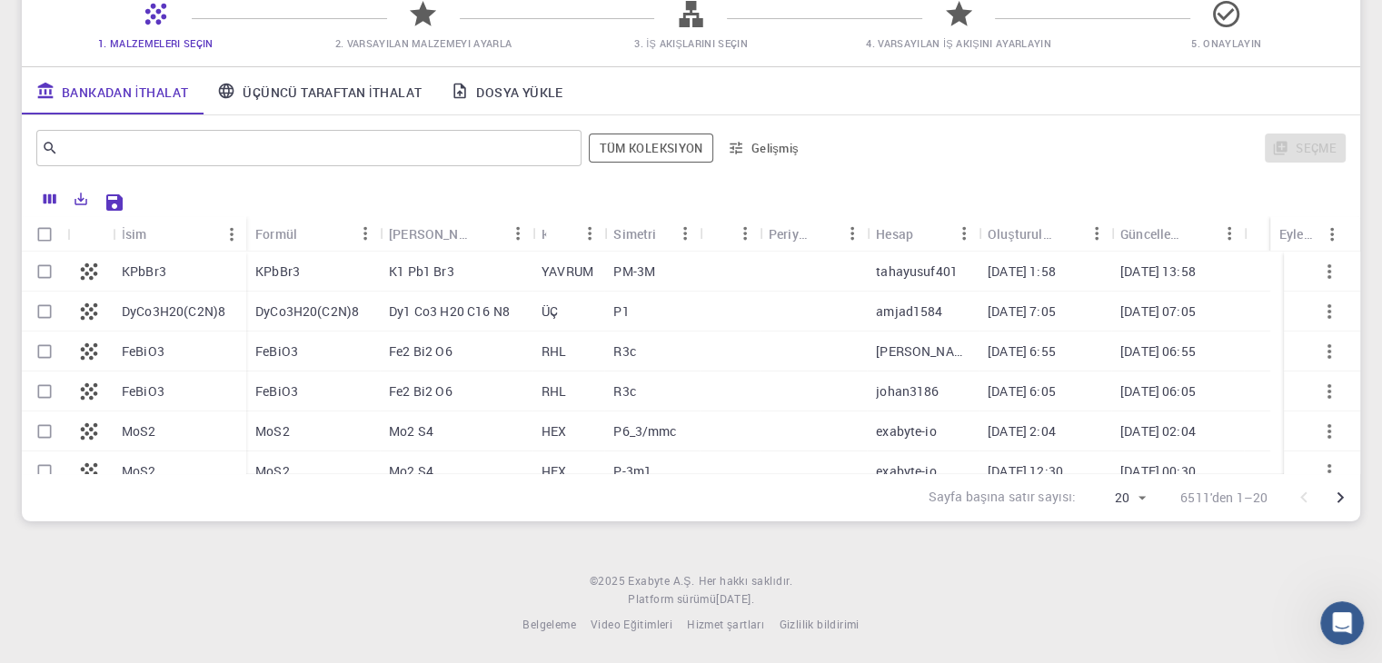
click at [168, 273] on div "KPbBr3" at bounding box center [180, 272] width 134 height 40
checkbox input "true"
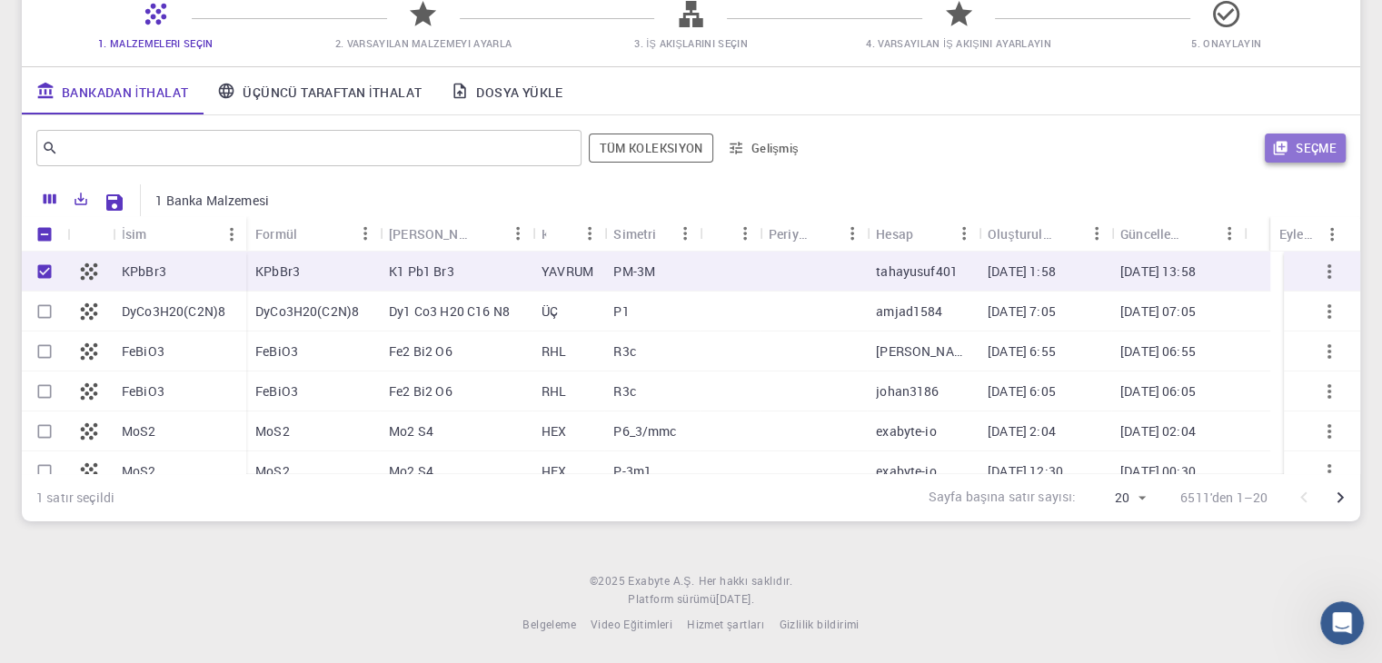
click at [1304, 142] on font "Seçme" at bounding box center [1316, 148] width 41 height 16
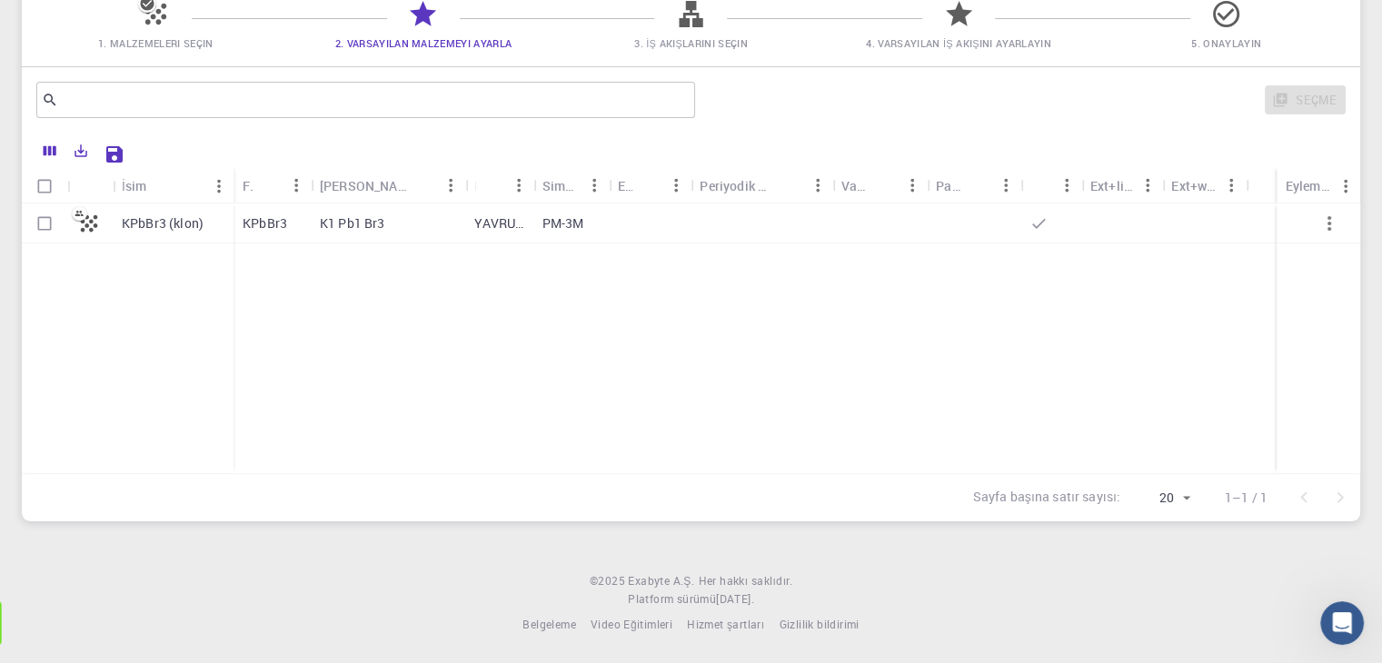
click at [51, 219] on input "Satırı seç" at bounding box center [44, 223] width 35 height 35
checkbox input "true"
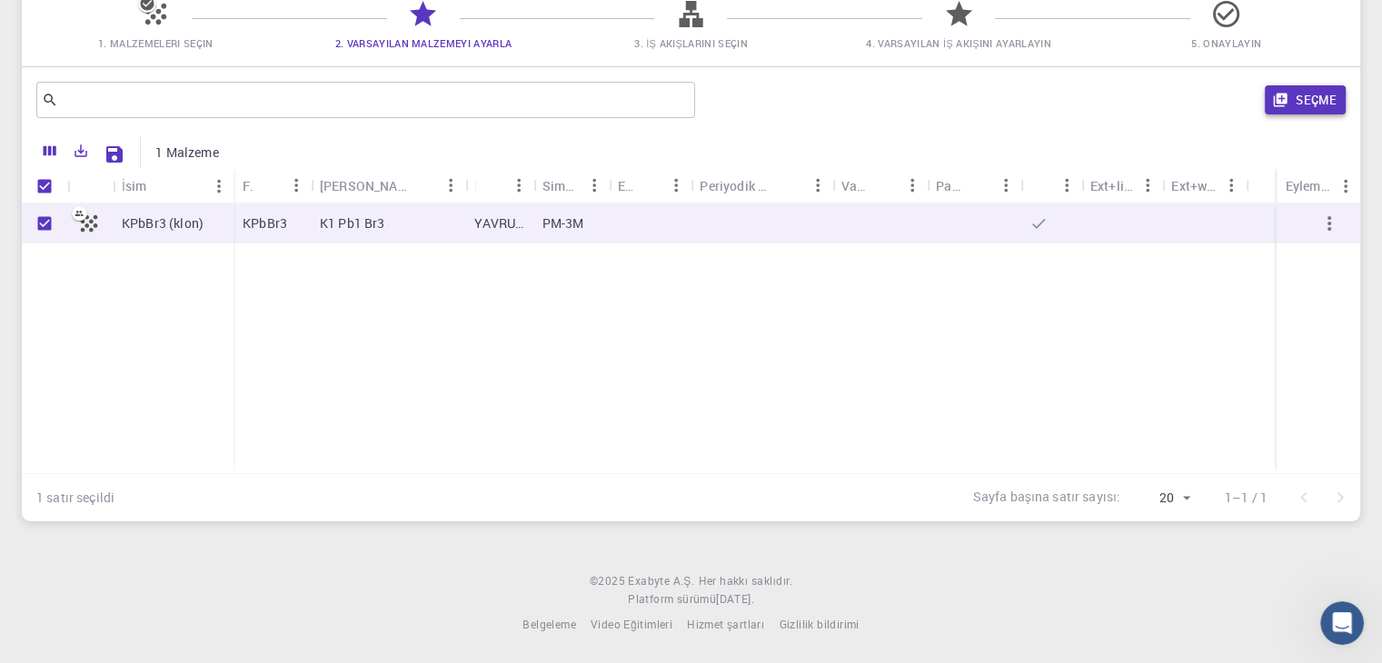
click at [1331, 107] on font "Seçme" at bounding box center [1316, 100] width 41 height 16
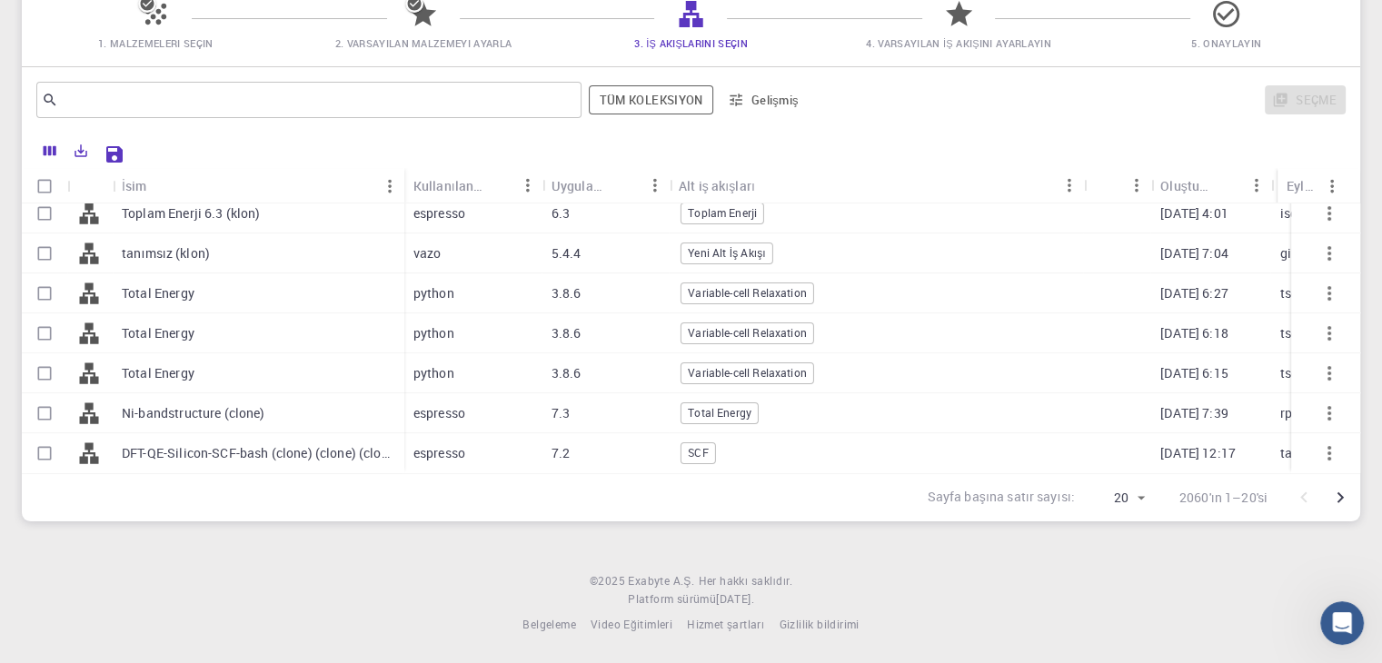
scroll to position [542, 0]
